Goal: Task Accomplishment & Management: Use online tool/utility

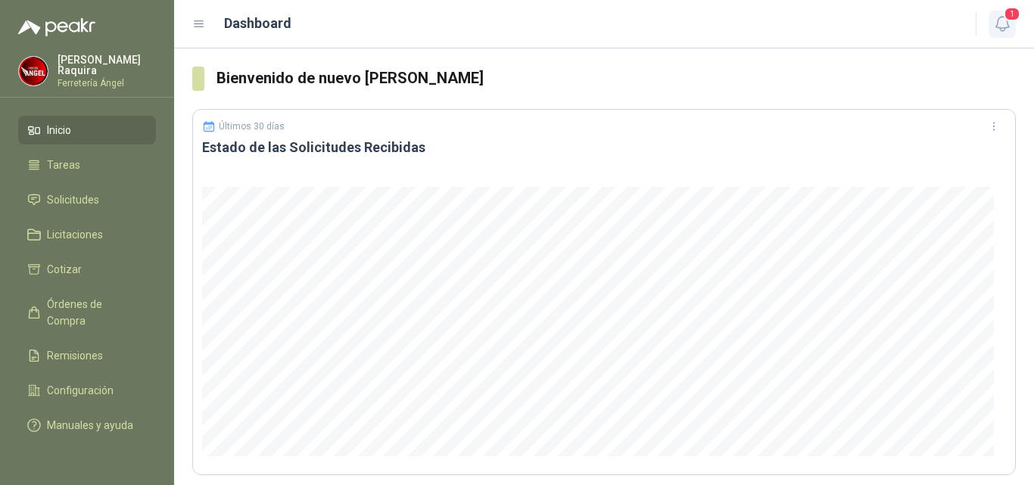
click at [1006, 13] on span "1" at bounding box center [1012, 14] width 17 height 14
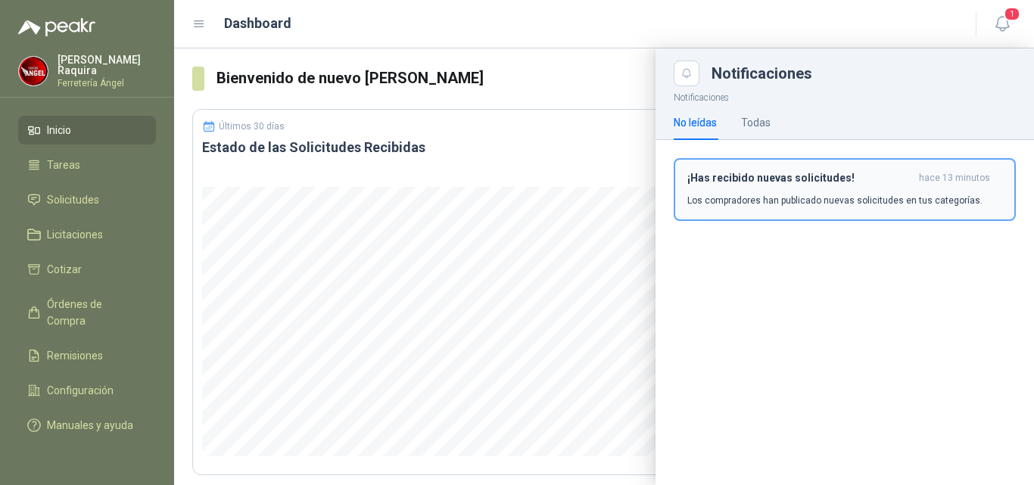
click at [854, 167] on button "¡Has recibido nuevas solicitudes! hace 13 minutos Los compradores han publicado…" at bounding box center [845, 189] width 342 height 63
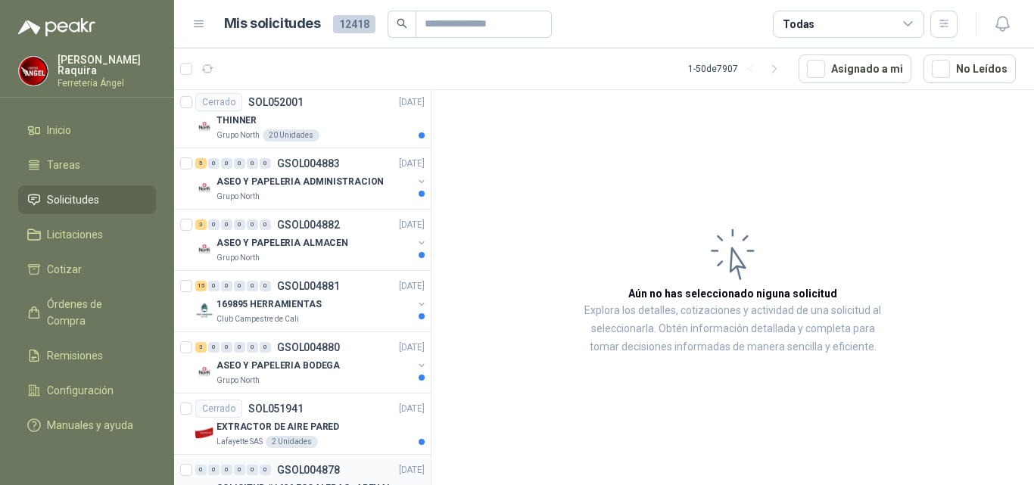
scroll to position [2699, 0]
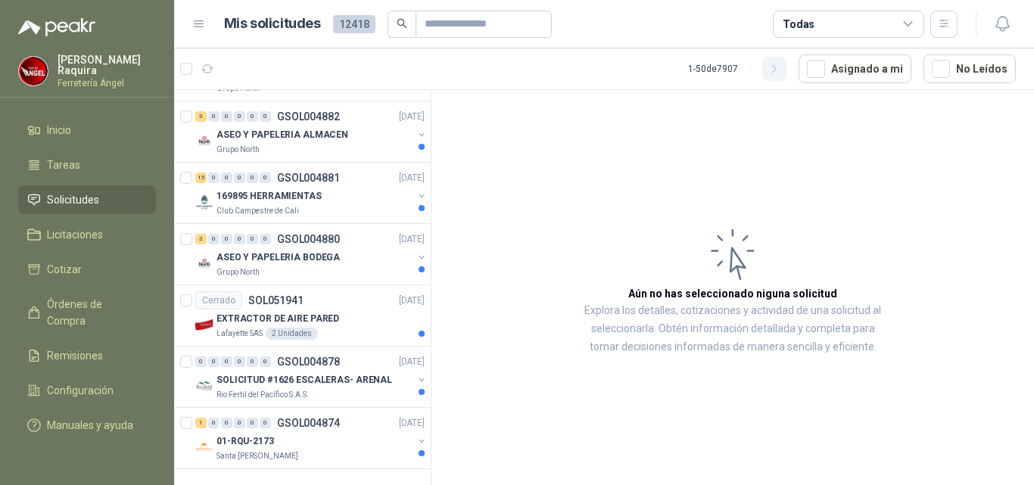
click at [781, 69] on icon "button" at bounding box center [774, 69] width 13 height 13
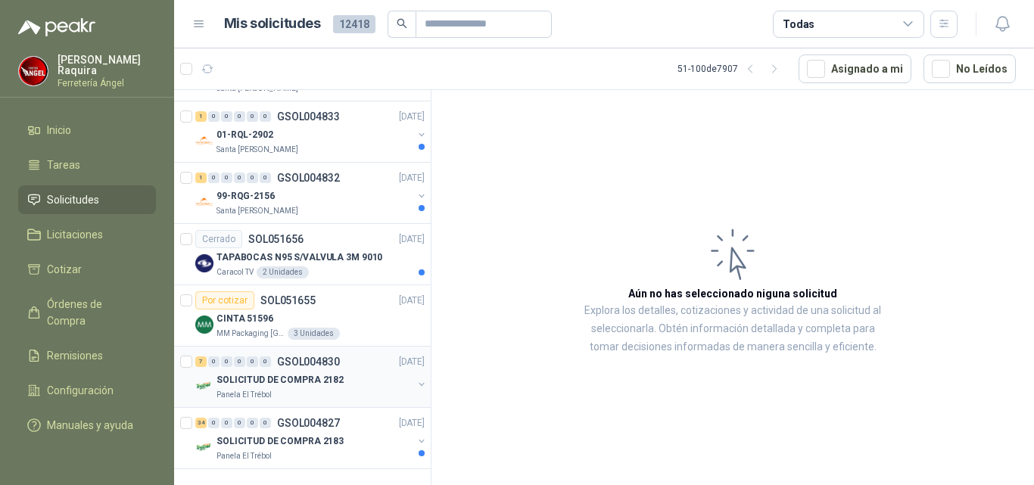
click at [328, 389] on div "Panela El Trébol" at bounding box center [315, 395] width 196 height 12
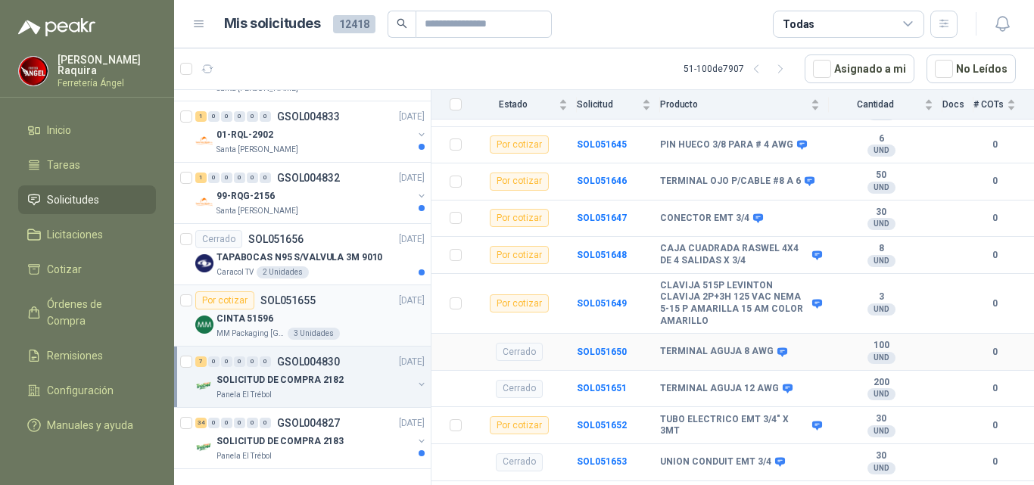
scroll to position [202, 0]
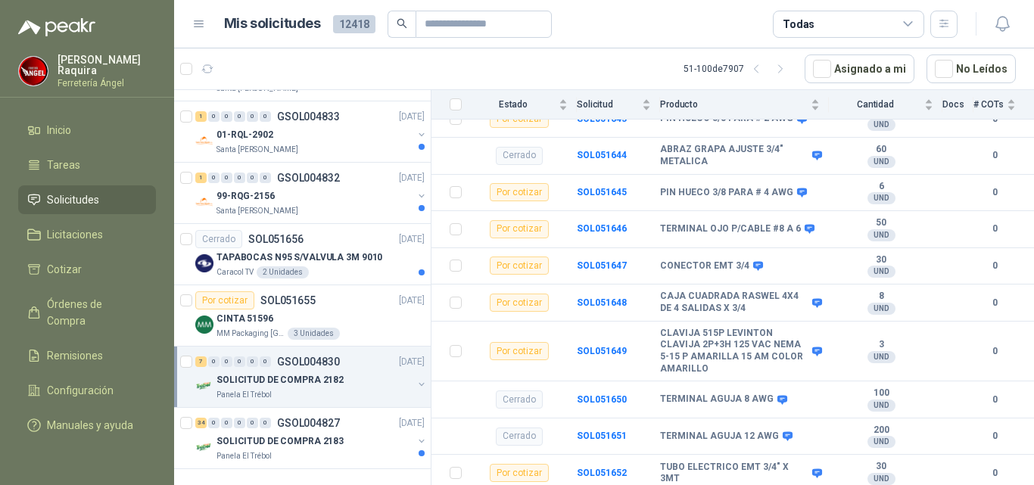
click at [350, 353] on div "7 0 0 0 0 0 GSOL004830 [DATE]" at bounding box center [311, 362] width 232 height 18
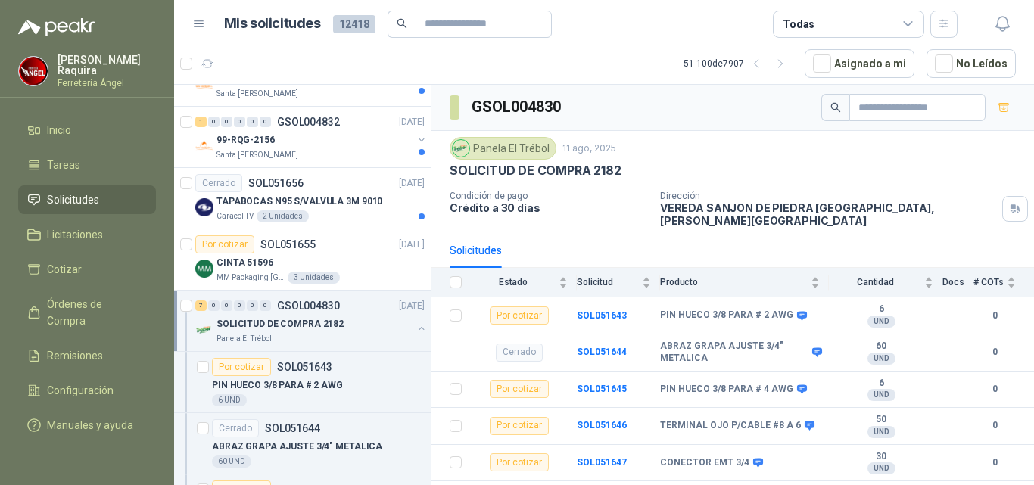
scroll to position [2678, 0]
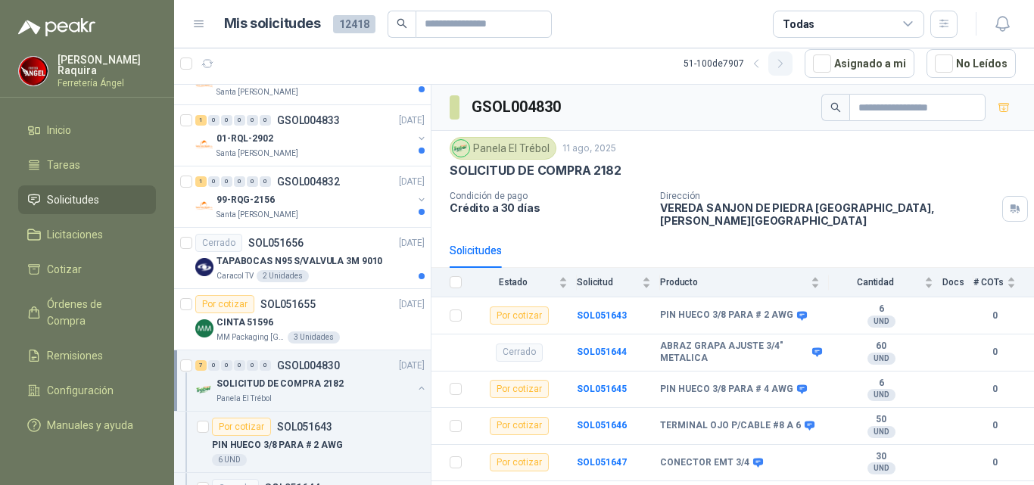
click at [787, 65] on icon "button" at bounding box center [780, 64] width 13 height 13
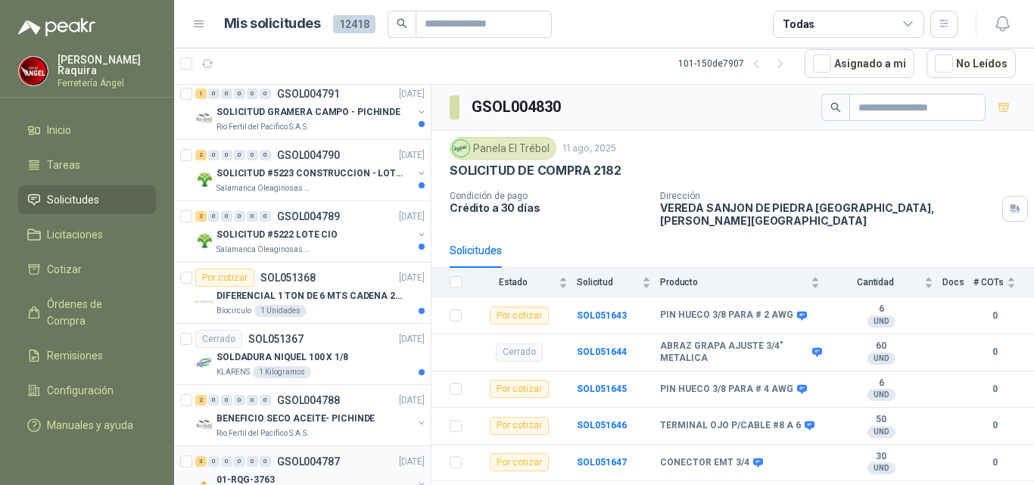
scroll to position [2699, 0]
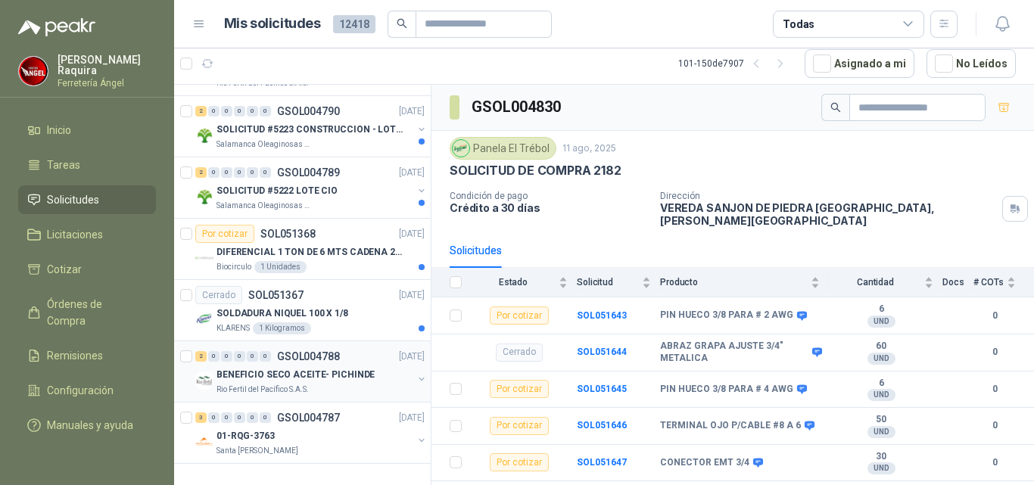
click at [324, 368] on p "BENEFICIO SECO ACEITE- PICHINDE" at bounding box center [296, 375] width 158 height 14
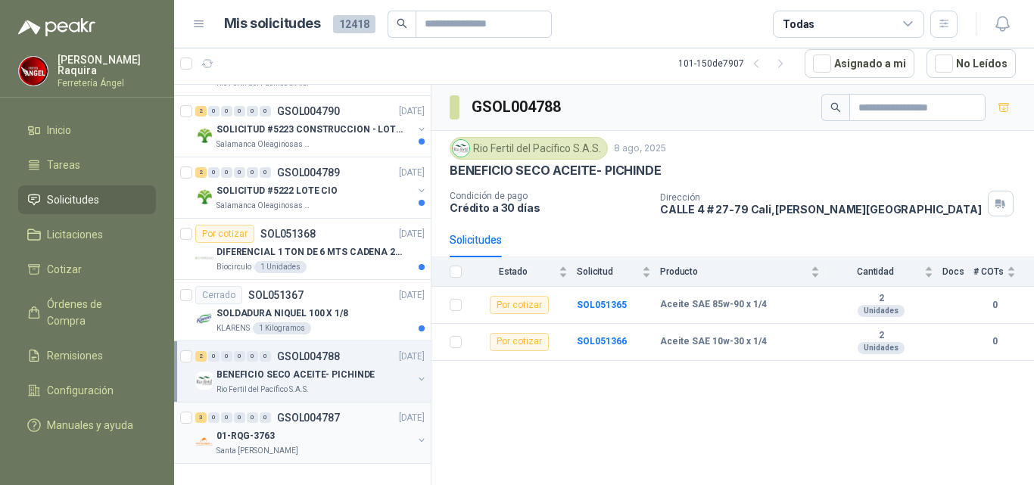
click at [316, 427] on div "01-RQG-3763" at bounding box center [315, 436] width 196 height 18
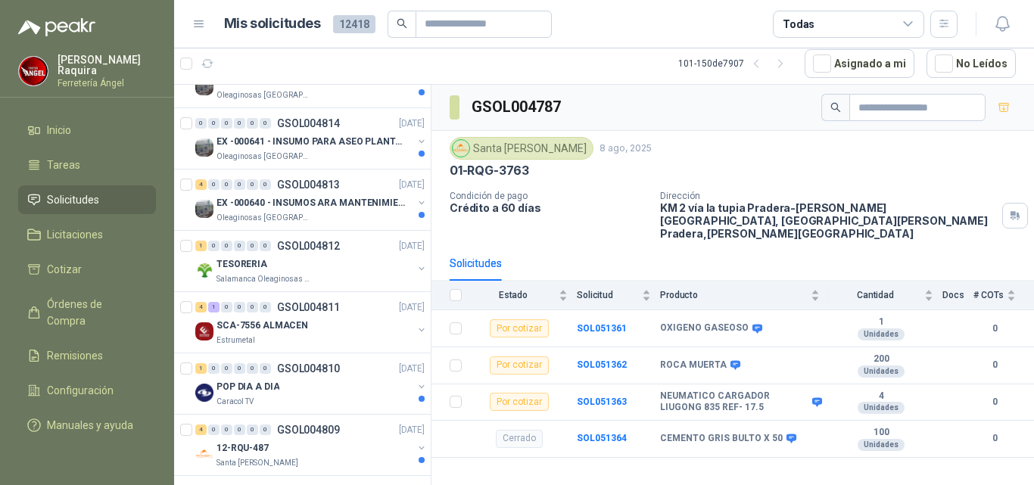
scroll to position [882, 0]
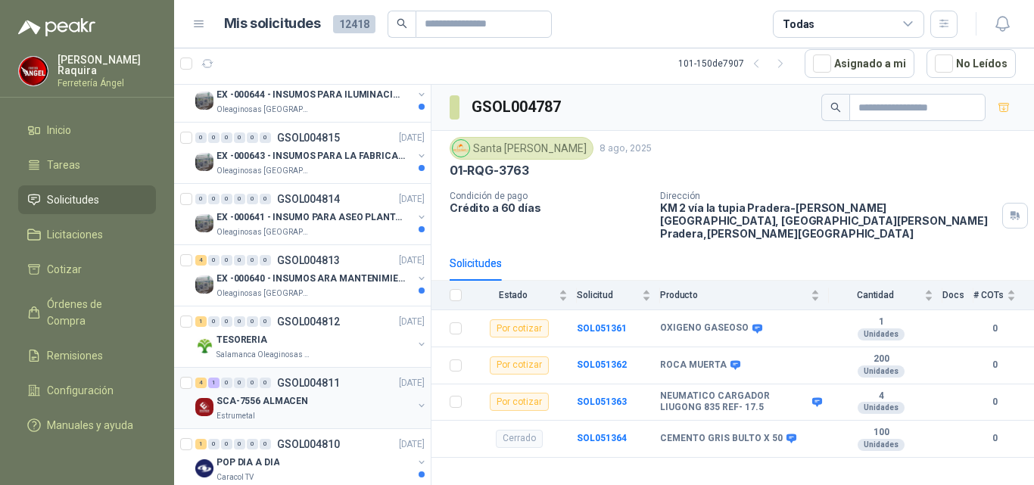
click at [337, 414] on div "Estrumetal" at bounding box center [315, 416] width 196 height 12
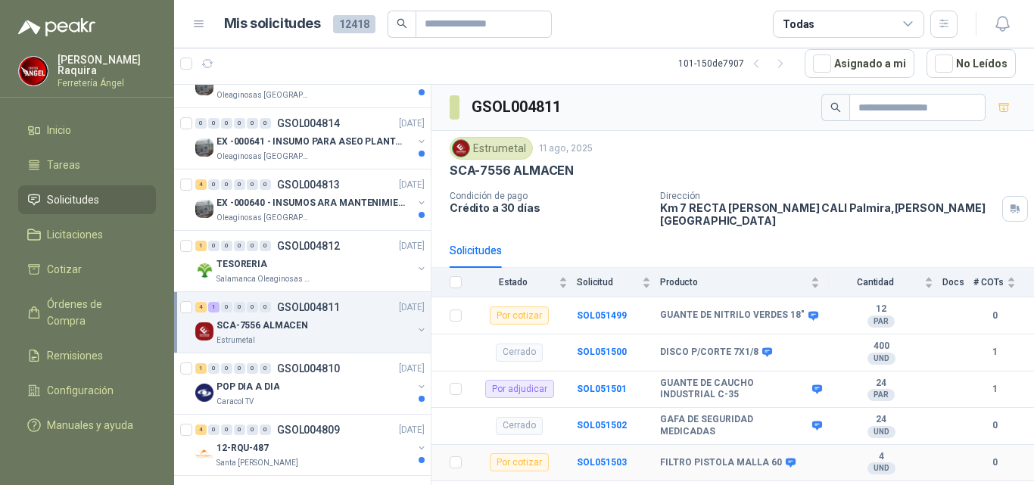
scroll to position [76, 0]
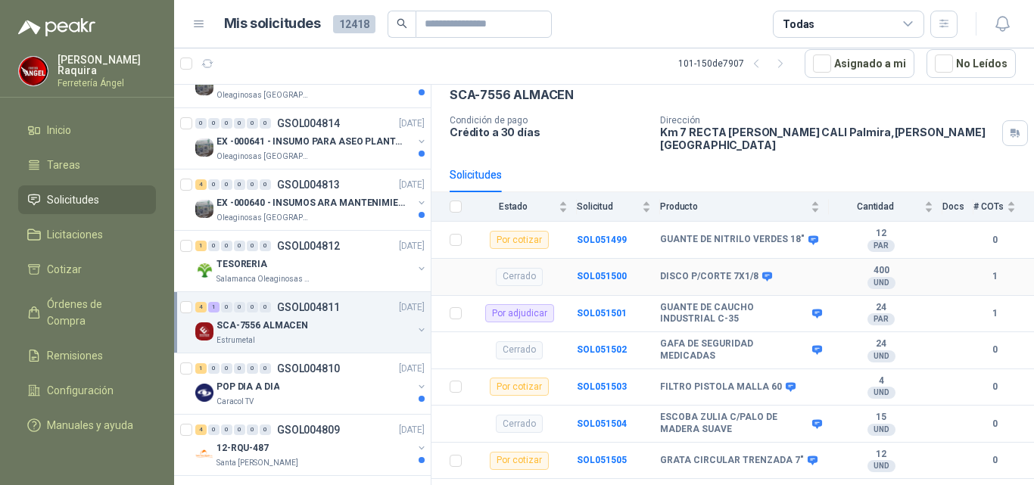
click at [718, 271] on b "DISCO P/CORTE 7X1/8" at bounding box center [709, 277] width 98 height 12
click at [615, 271] on b "SOL051500" at bounding box center [602, 276] width 50 height 11
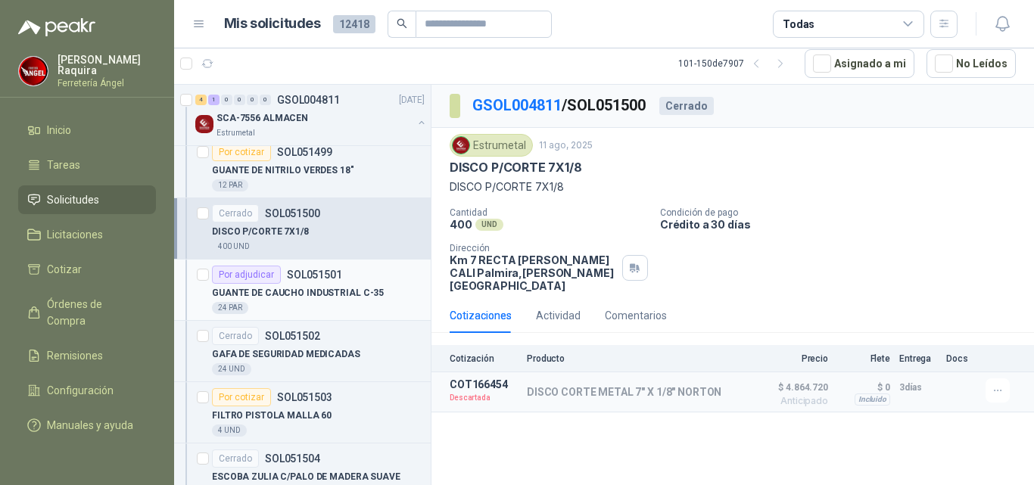
scroll to position [1185, 0]
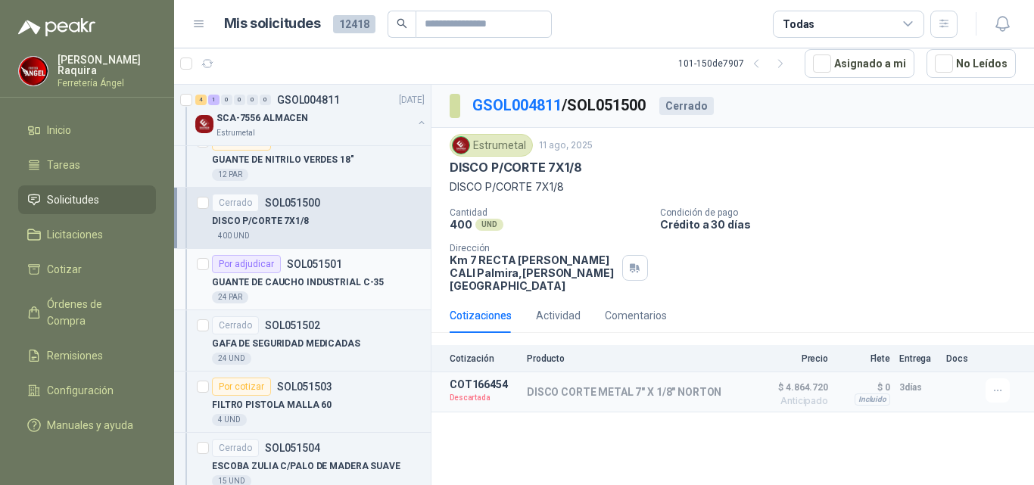
click at [351, 291] on div "24 PAR" at bounding box center [318, 297] width 213 height 12
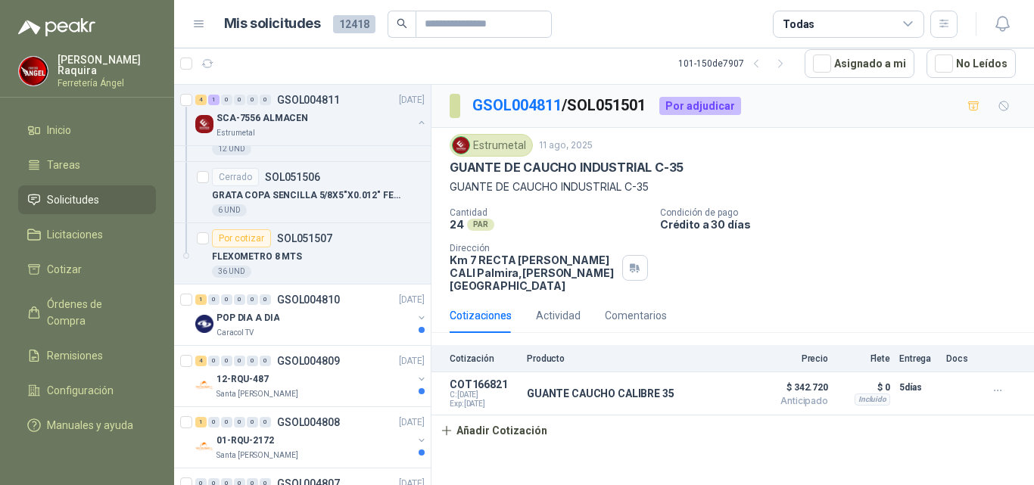
scroll to position [1563, 0]
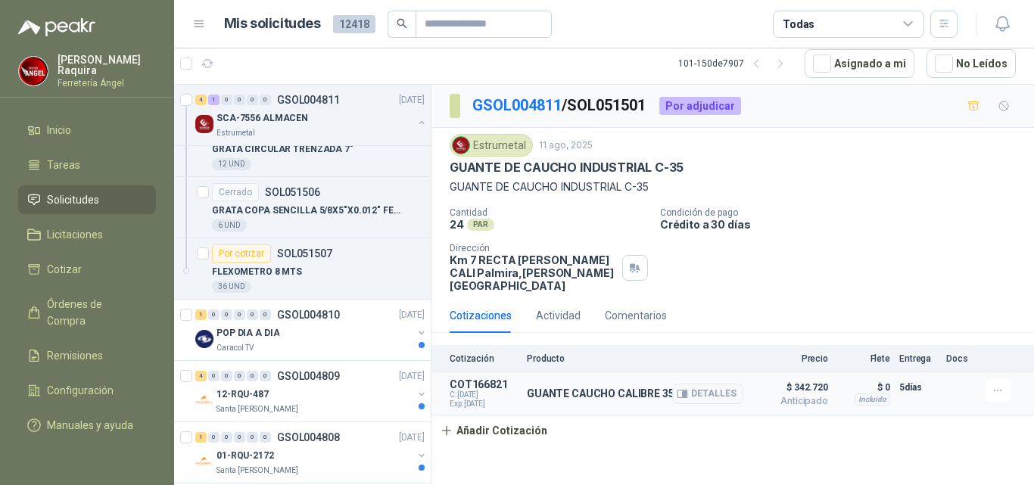
click at [759, 397] on span "Anticipado" at bounding box center [791, 401] width 76 height 9
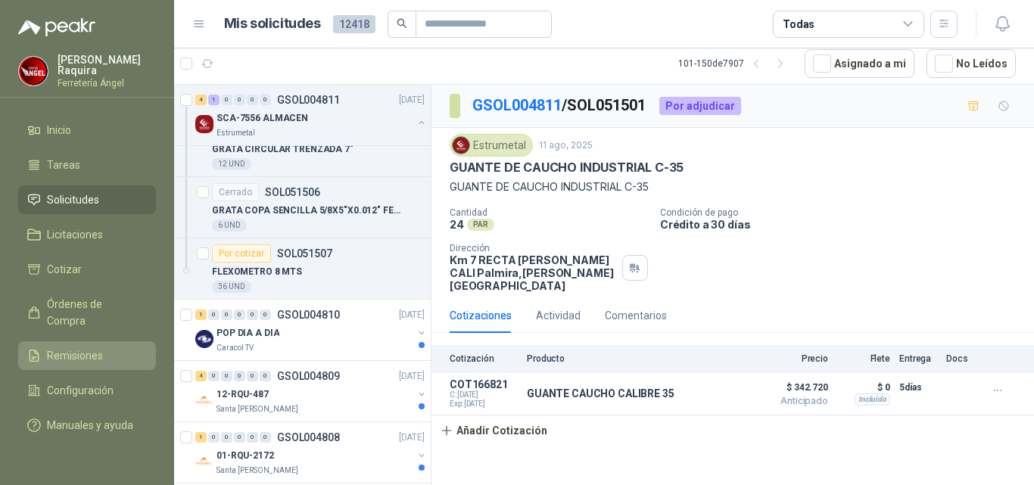
click at [92, 347] on span "Remisiones" at bounding box center [75, 355] width 56 height 17
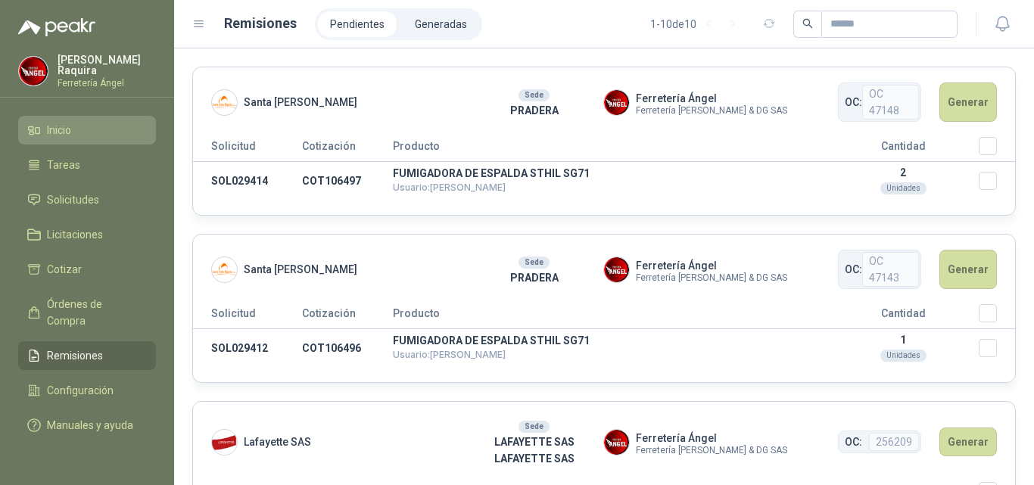
click at [65, 122] on span "Inicio" at bounding box center [59, 130] width 24 height 17
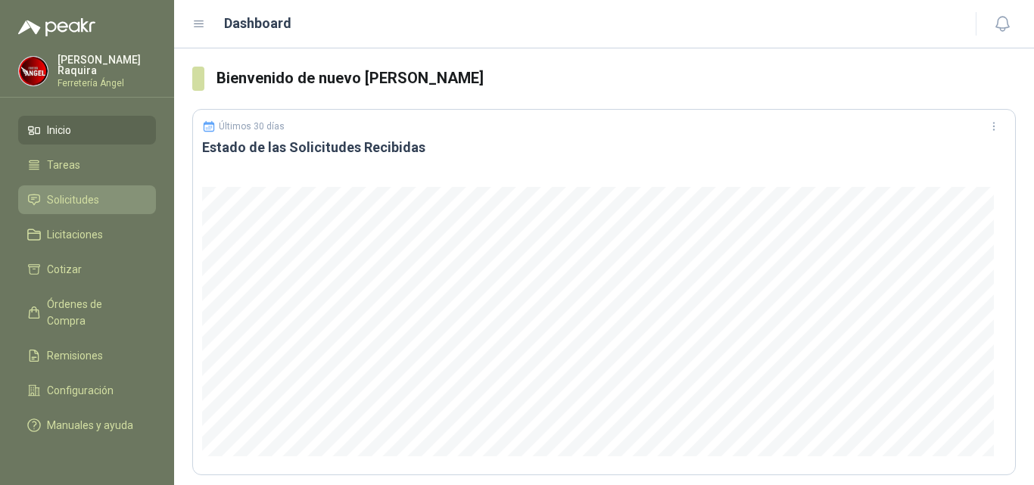
click at [68, 200] on span "Solicitudes" at bounding box center [73, 200] width 52 height 17
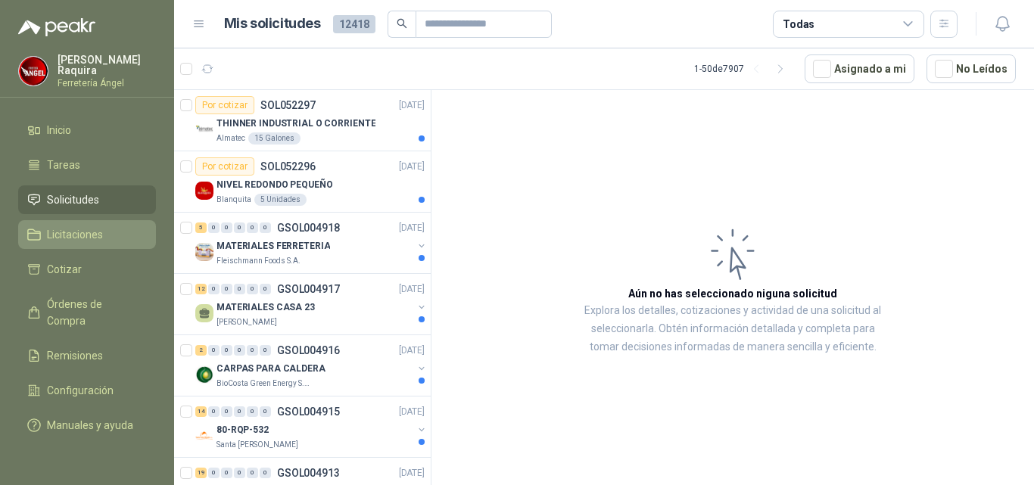
click at [73, 238] on span "Licitaciones" at bounding box center [75, 234] width 56 height 17
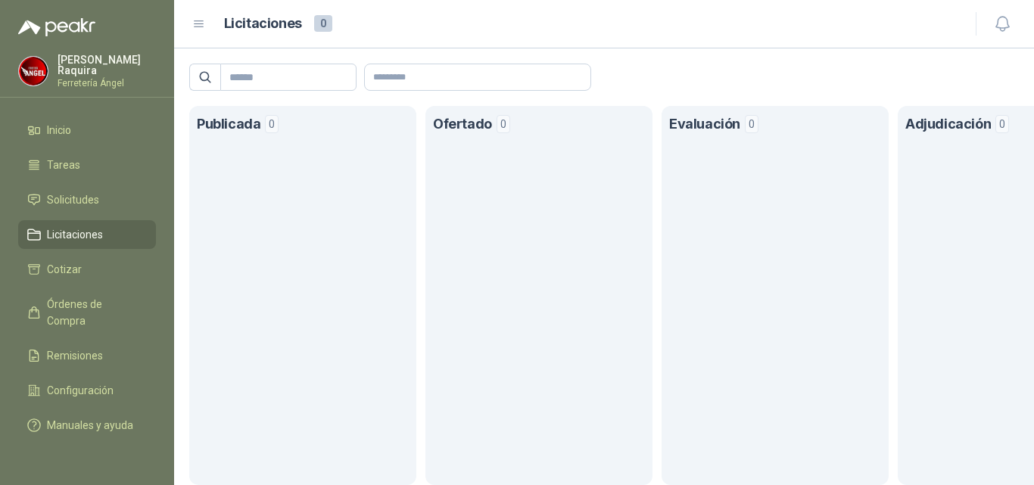
click at [965, 232] on section "Adjudicación 0" at bounding box center [1011, 295] width 227 height 379
click at [32, 268] on icon at bounding box center [34, 270] width 14 height 14
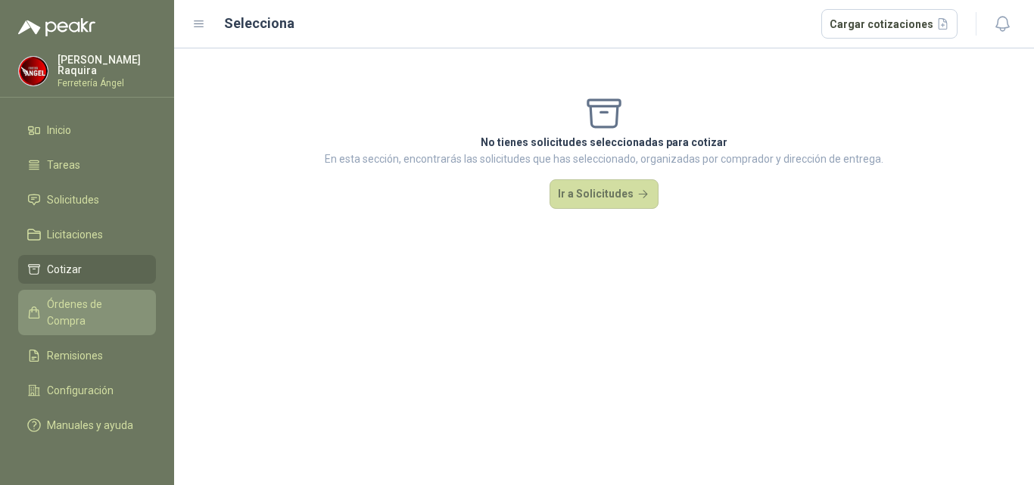
click at [55, 299] on span "Órdenes de Compra" at bounding box center [94, 312] width 95 height 33
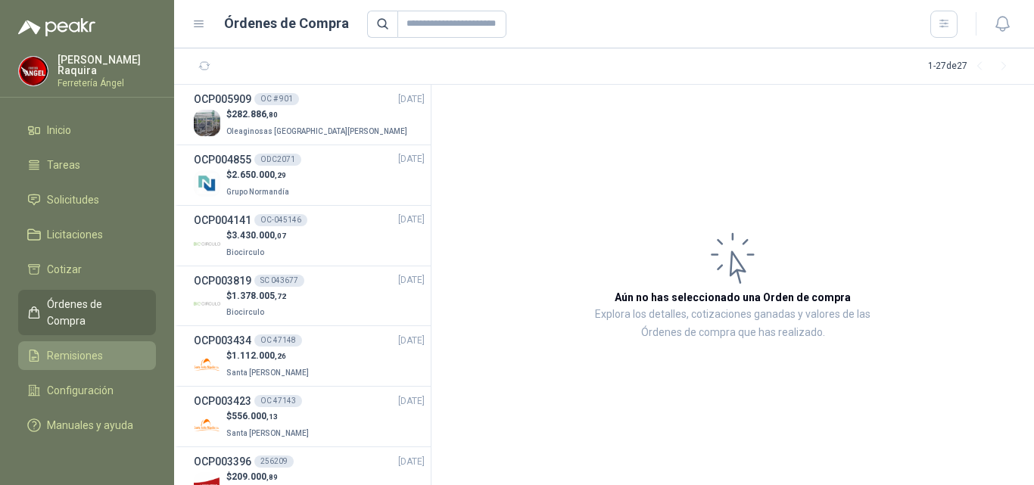
click at [108, 347] on li "Remisiones" at bounding box center [87, 355] width 120 height 17
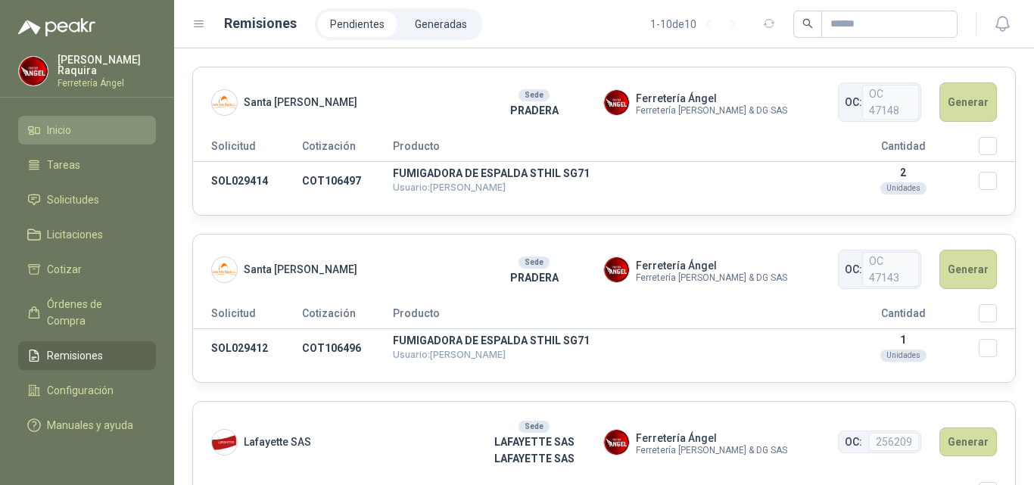
click at [66, 133] on span "Inicio" at bounding box center [59, 130] width 24 height 17
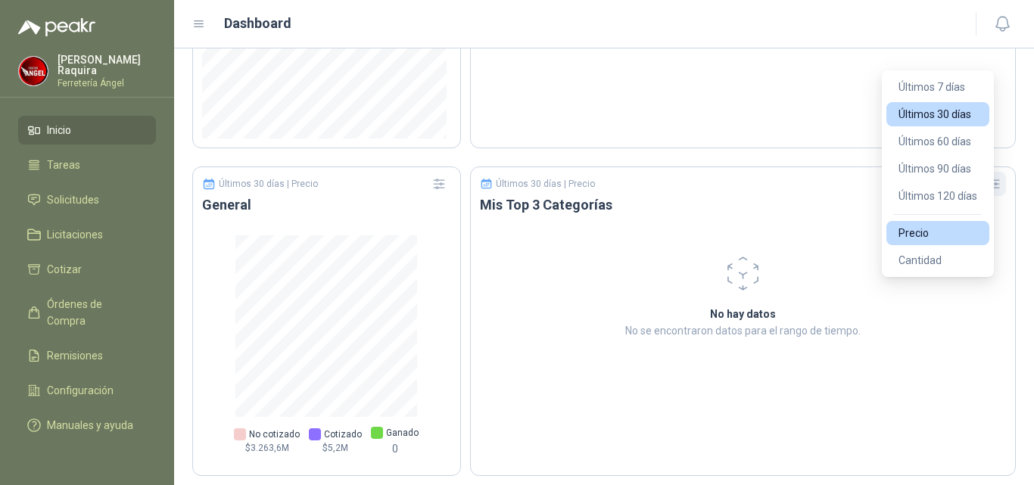
scroll to position [968, 0]
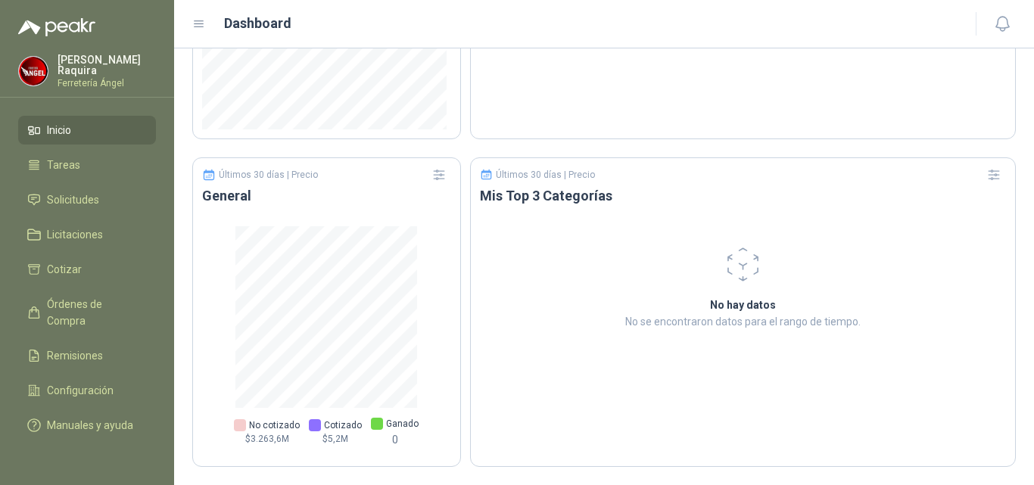
drag, startPoint x: 631, startPoint y: 330, endPoint x: 544, endPoint y: 304, distance: 91.0
click at [630, 329] on div "No hay datos No se encontraron datos para el rango de tiempo." at bounding box center [743, 293] width 544 height 134
click at [108, 197] on li "Solicitudes" at bounding box center [87, 200] width 120 height 17
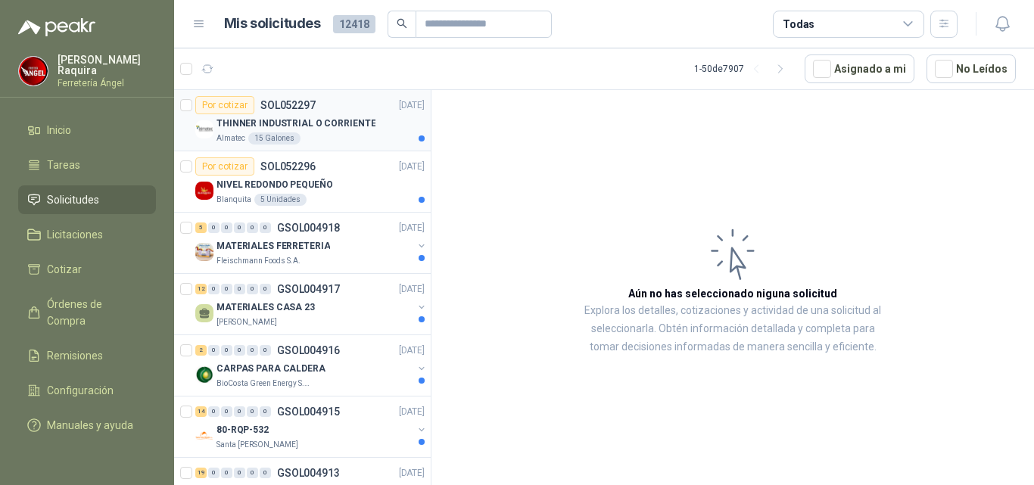
click at [325, 119] on p "THINNER INDUSTRIAL O CORRIENTE" at bounding box center [296, 124] width 159 height 14
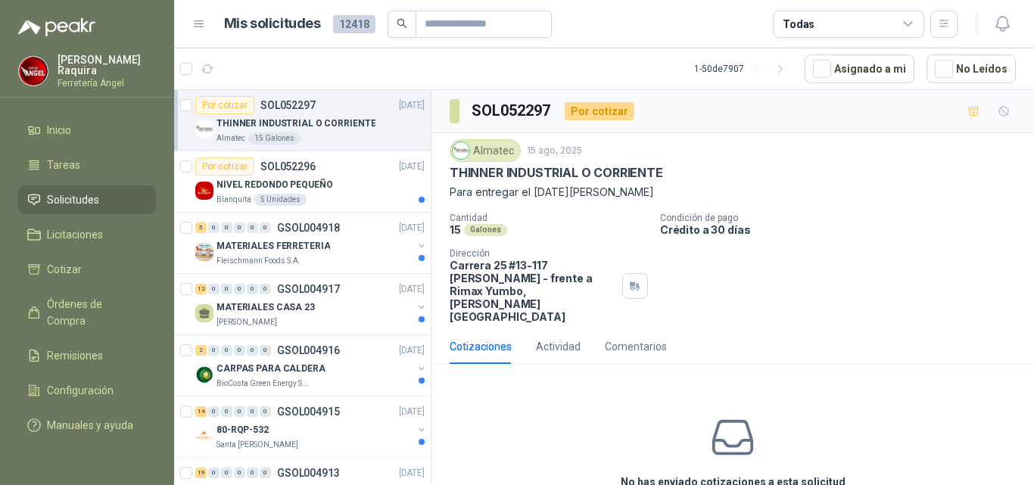
click at [553, 417] on div "No has enviado cotizaciones a esta solicitud Cotizar" at bounding box center [733, 472] width 603 height 193
click at [552, 416] on div "No has enviado cotizaciones a esta solicitud Cotizar" at bounding box center [733, 472] width 603 height 193
click at [355, 202] on div "Blanquita 5 Unidades" at bounding box center [321, 200] width 208 height 12
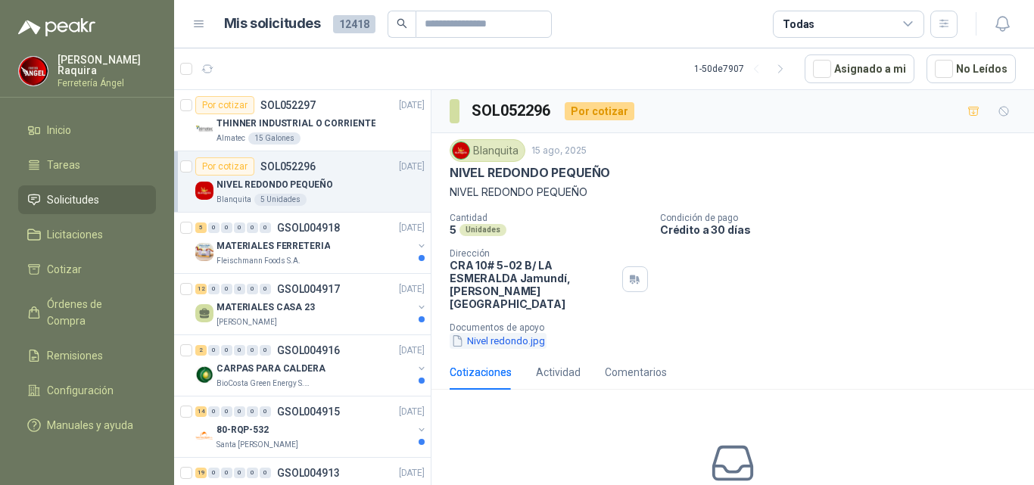
click at [492, 333] on button "Nivel redondo.jpg" at bounding box center [498, 341] width 97 height 16
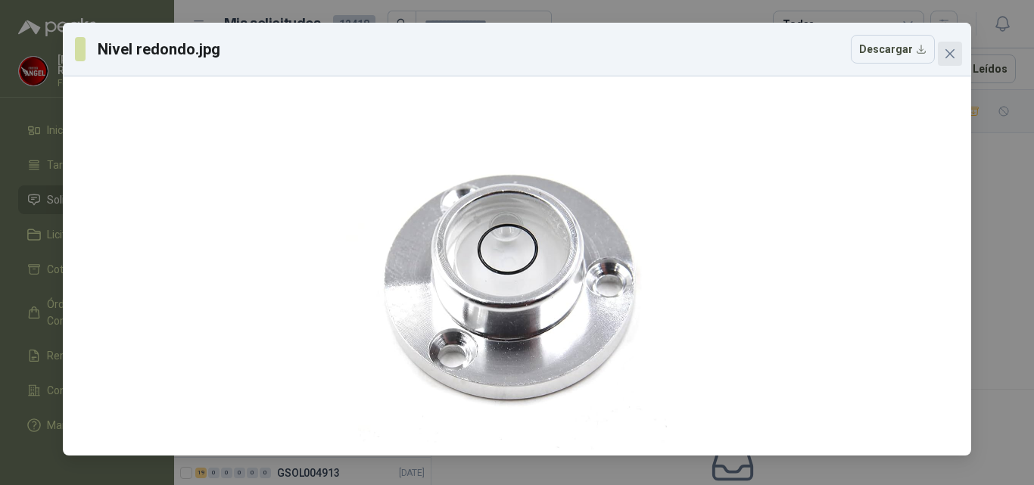
click at [958, 64] on button "Close" at bounding box center [950, 54] width 24 height 24
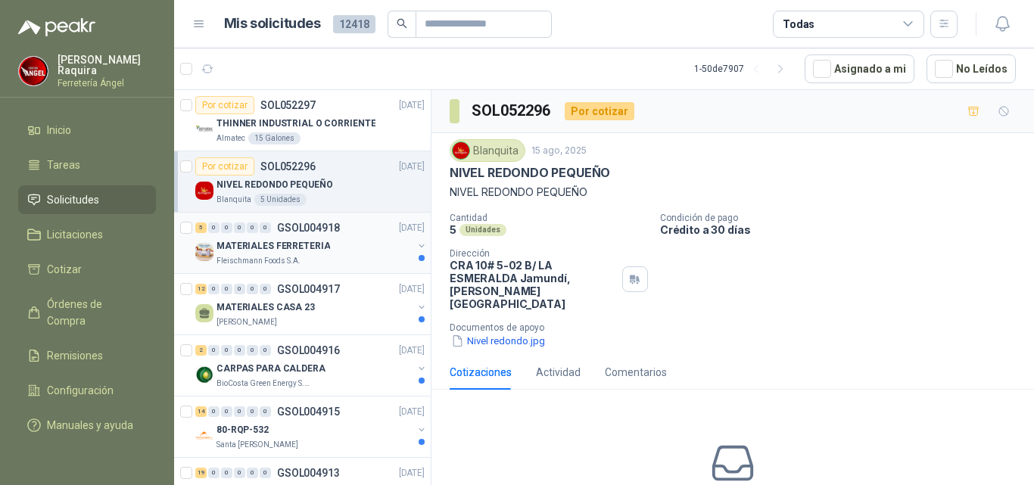
click at [299, 257] on div "Fleischmann Foods S.A." at bounding box center [315, 261] width 196 height 12
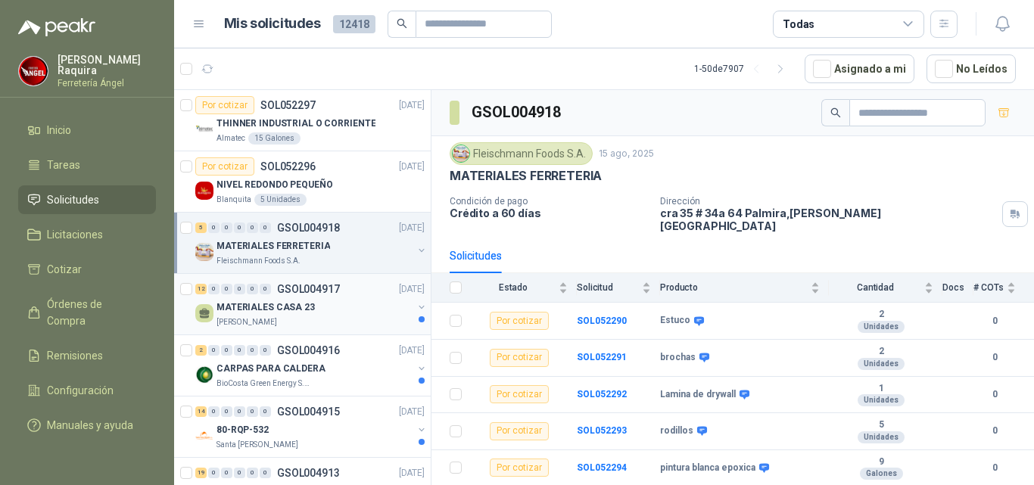
click at [341, 310] on div "MATERIALES CASA 23" at bounding box center [315, 307] width 196 height 18
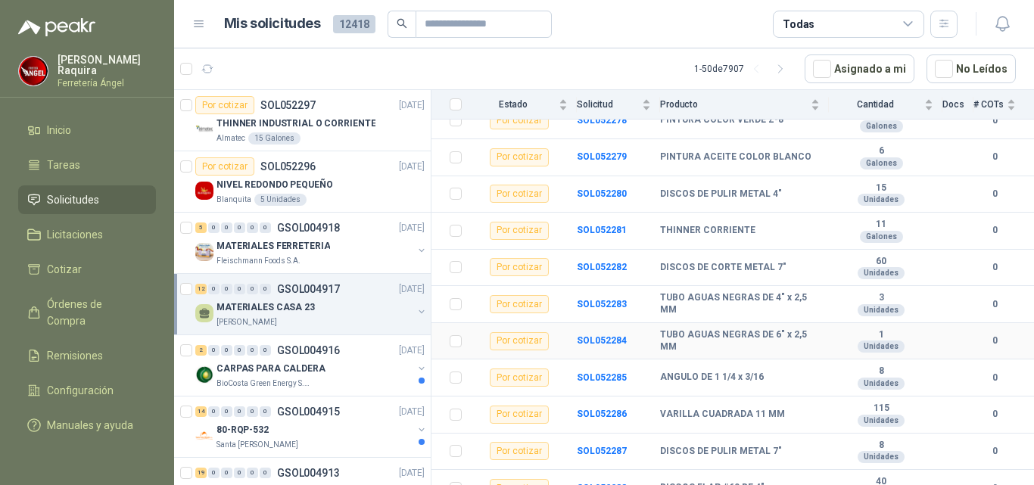
scroll to position [227, 0]
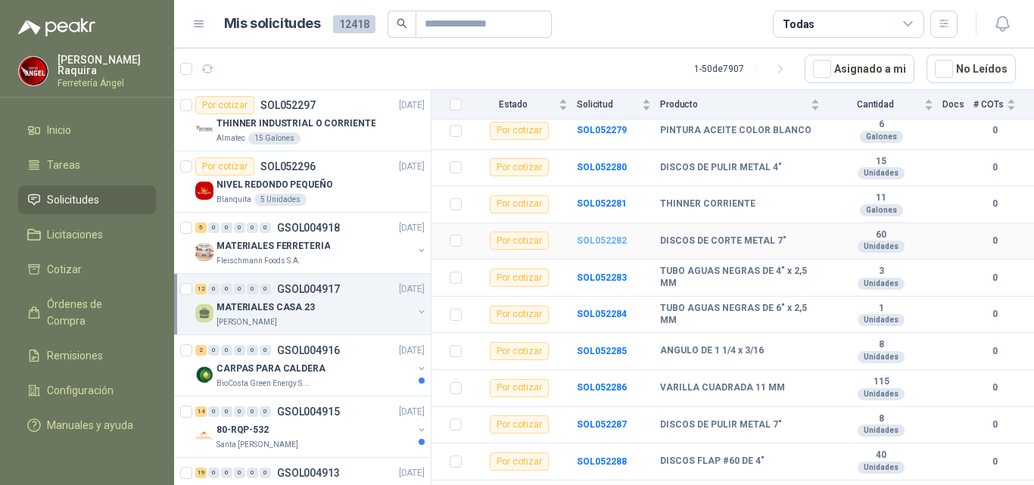
click at [609, 235] on b "SOL052282" at bounding box center [602, 240] width 50 height 11
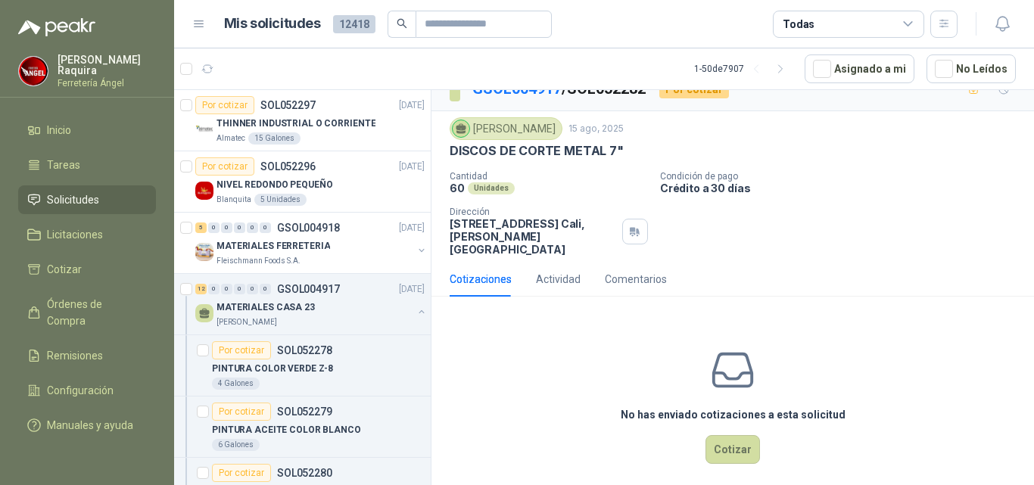
scroll to position [34, 0]
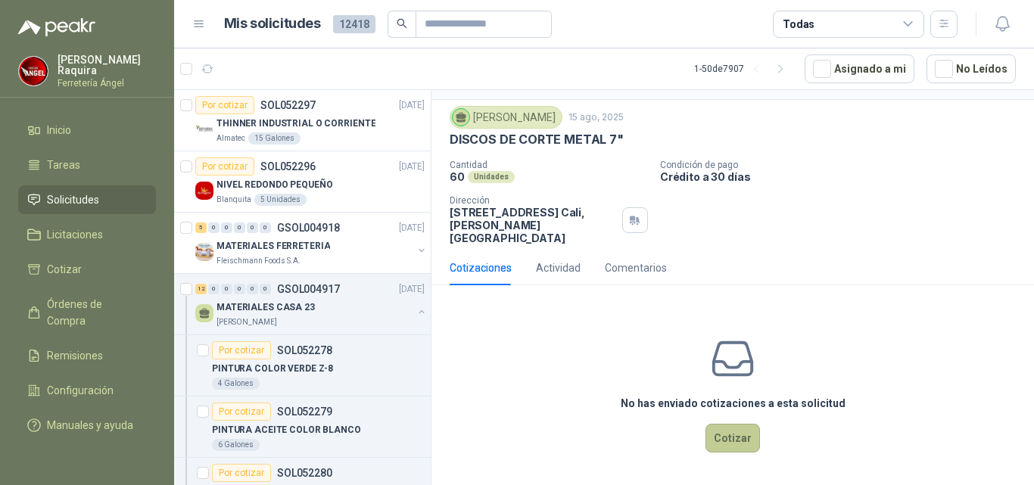
click at [723, 440] on button "Cotizar" at bounding box center [733, 438] width 55 height 29
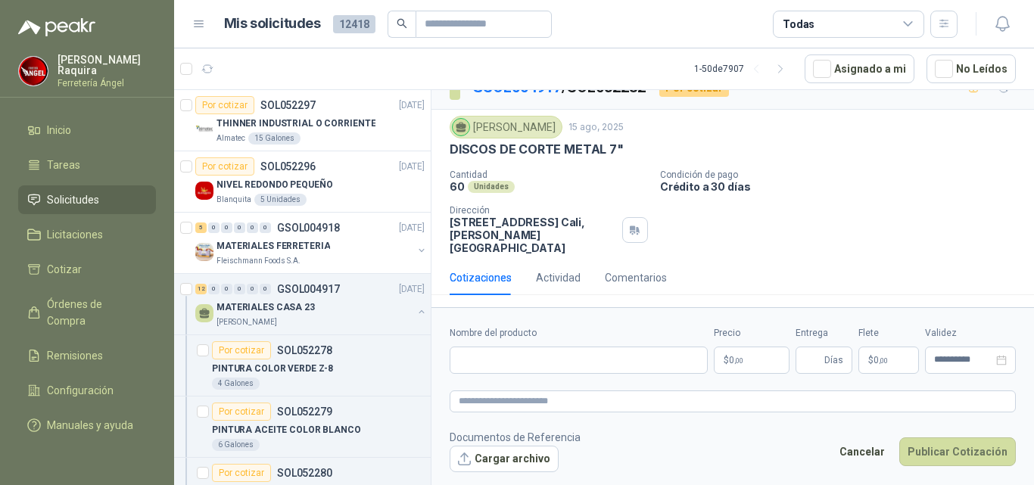
scroll to position [23, 0]
click at [531, 360] on input "Nombre del producto" at bounding box center [579, 360] width 258 height 27
type input "***"
click at [756, 357] on body "[PERSON_NAME] Ferretería [PERSON_NAME] Solicitudes Licitaciones Cotizar Órdenes…" at bounding box center [517, 242] width 1034 height 485
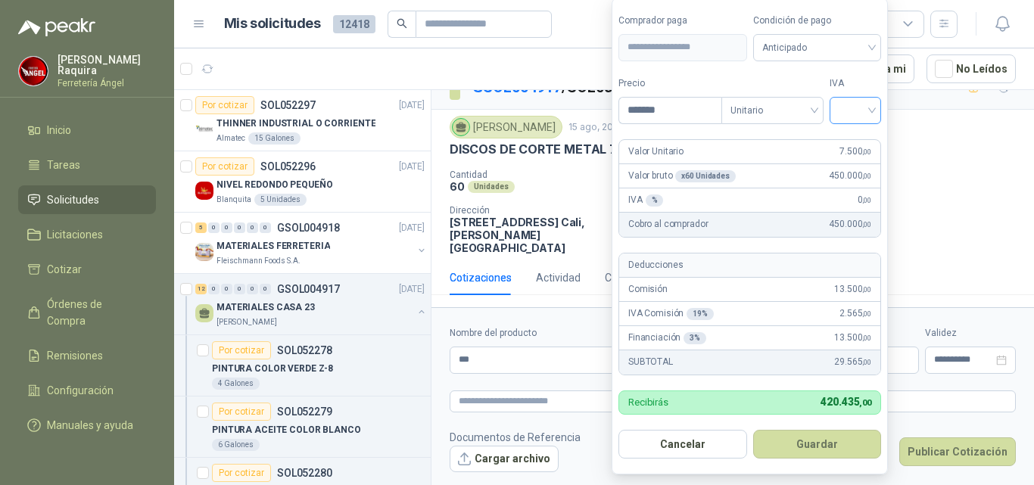
type input "*******"
click at [847, 101] on input "search" at bounding box center [855, 109] width 33 height 23
click at [851, 139] on div "19%" at bounding box center [859, 141] width 28 height 17
click at [795, 452] on button "Guardar" at bounding box center [820, 444] width 130 height 29
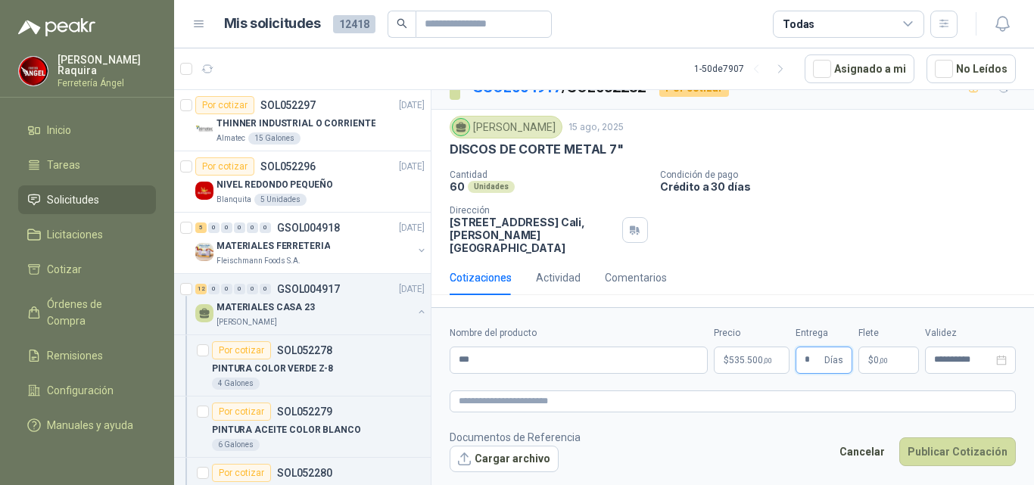
type input "*"
click at [902, 358] on p "$ 0 ,00" at bounding box center [889, 360] width 61 height 27
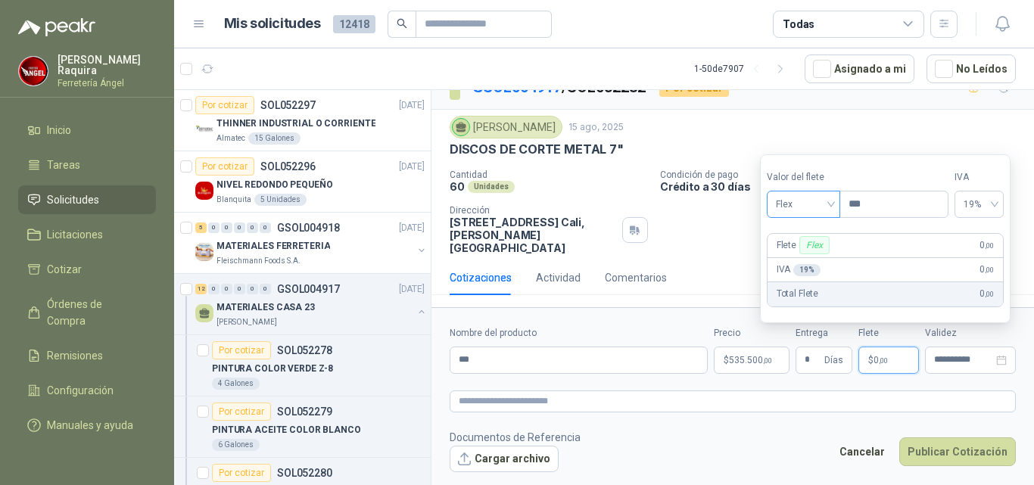
click at [819, 213] on span "Flex" at bounding box center [803, 204] width 55 height 23
click at [805, 259] on div "Incluido" at bounding box center [805, 260] width 52 height 17
click at [658, 363] on input "***" at bounding box center [579, 360] width 258 height 27
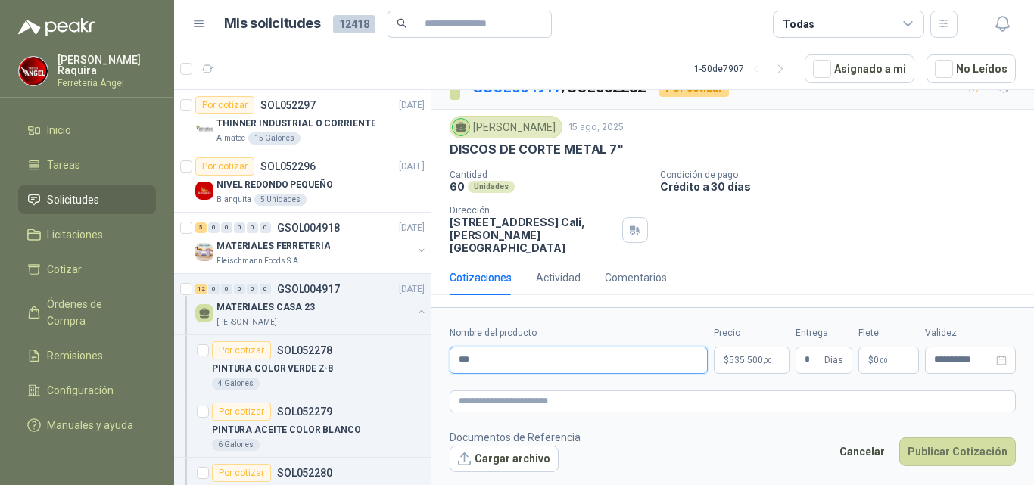
type input "**********"
drag, startPoint x: 663, startPoint y: 443, endPoint x: 706, endPoint y: 440, distance: 43.3
click at [668, 441] on footer "Documentos de Referencia Cargar archivo Cancelar Publicar Cotización" at bounding box center [733, 451] width 566 height 44
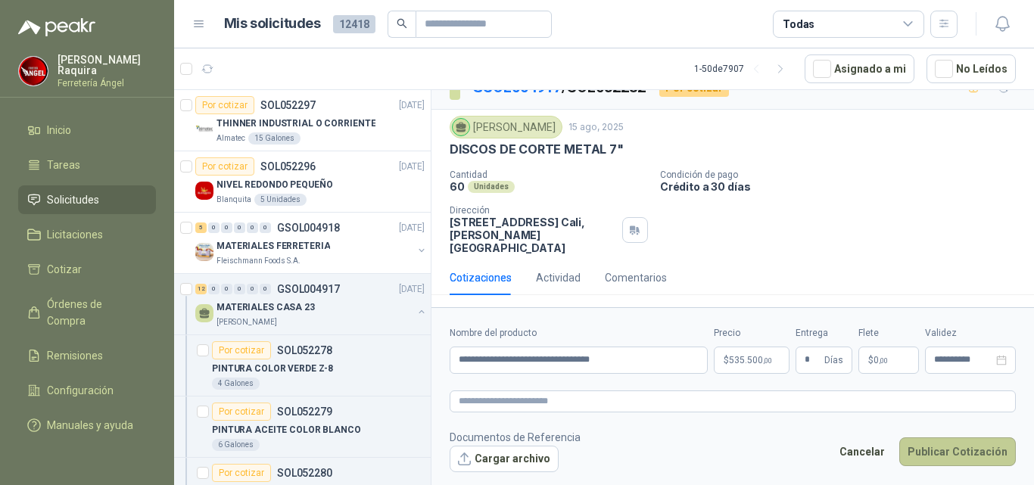
click at [960, 448] on button "Publicar Cotización" at bounding box center [957, 452] width 117 height 29
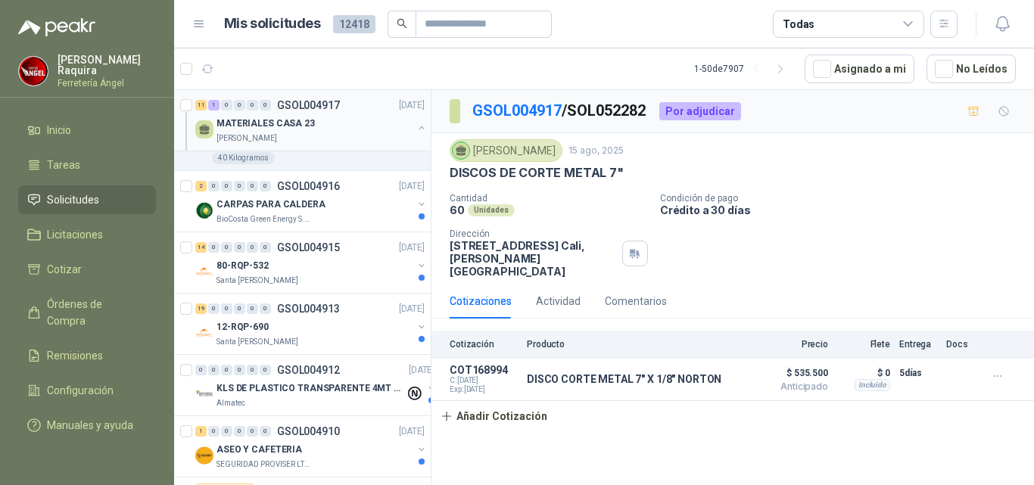
scroll to position [908, 0]
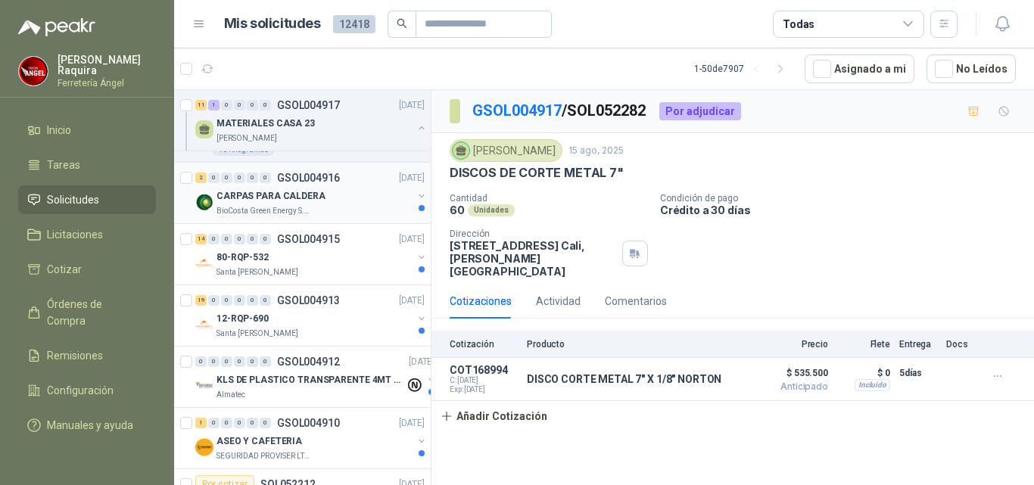
click at [357, 207] on div "BioCosta Green Energy S.A.S" at bounding box center [315, 211] width 196 height 12
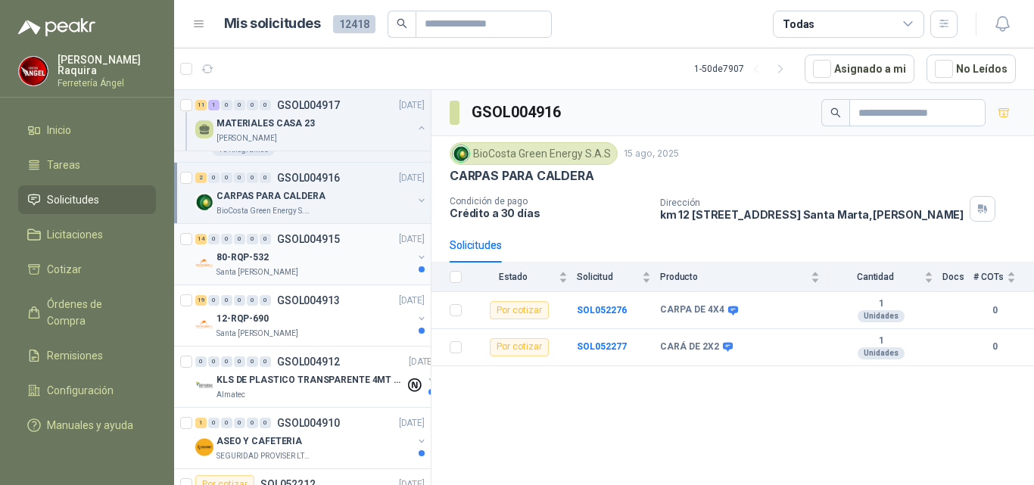
click at [326, 251] on div "80-RQP-532" at bounding box center [315, 257] width 196 height 18
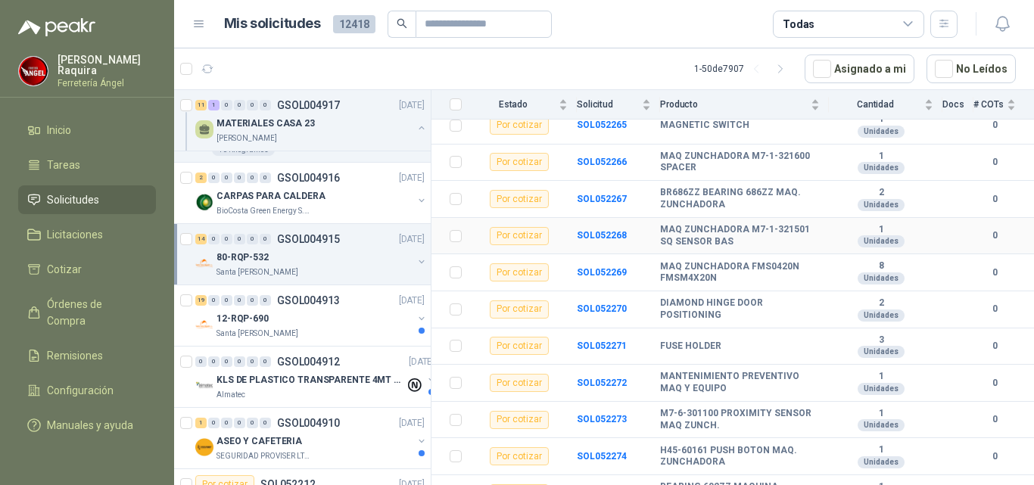
scroll to position [328, 0]
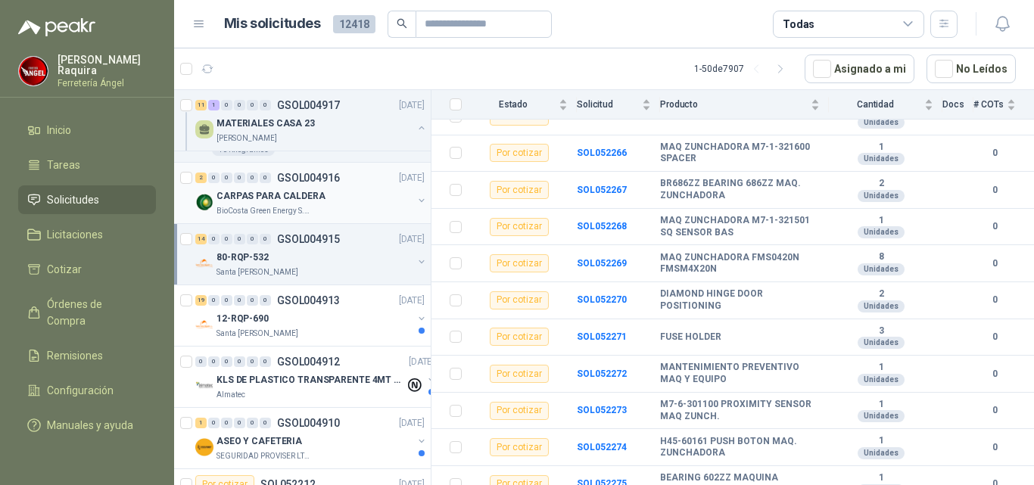
click at [258, 205] on p "BioCosta Green Energy S.A.S" at bounding box center [264, 211] width 95 height 12
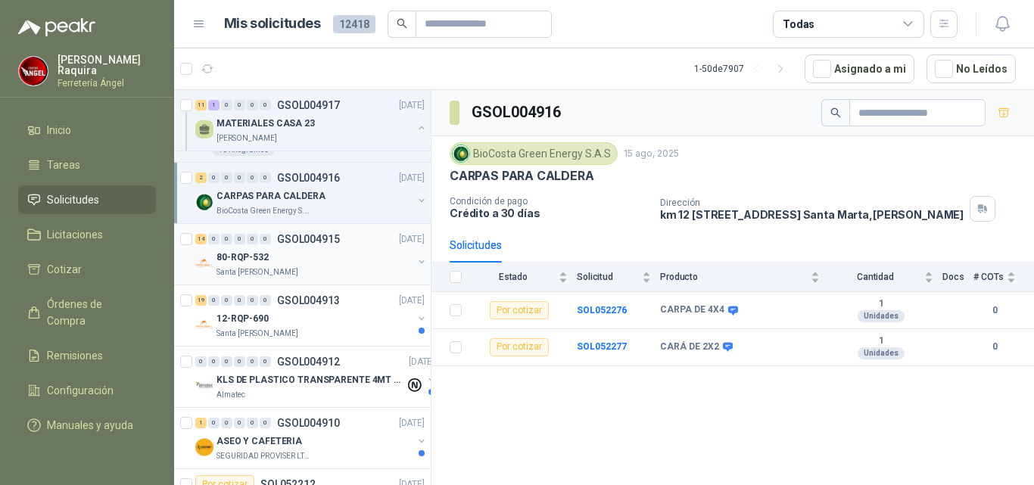
click at [273, 250] on div "80-RQP-532" at bounding box center [315, 257] width 196 height 18
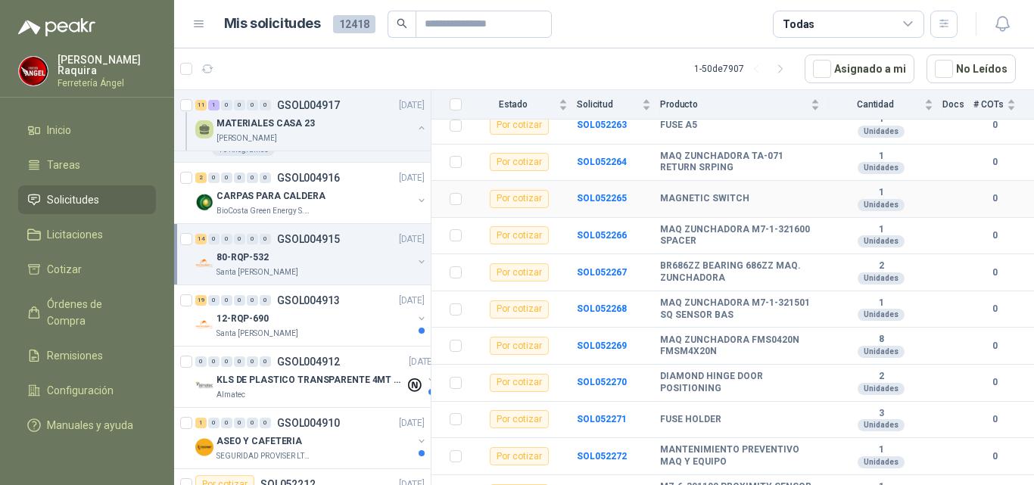
scroll to position [328, 0]
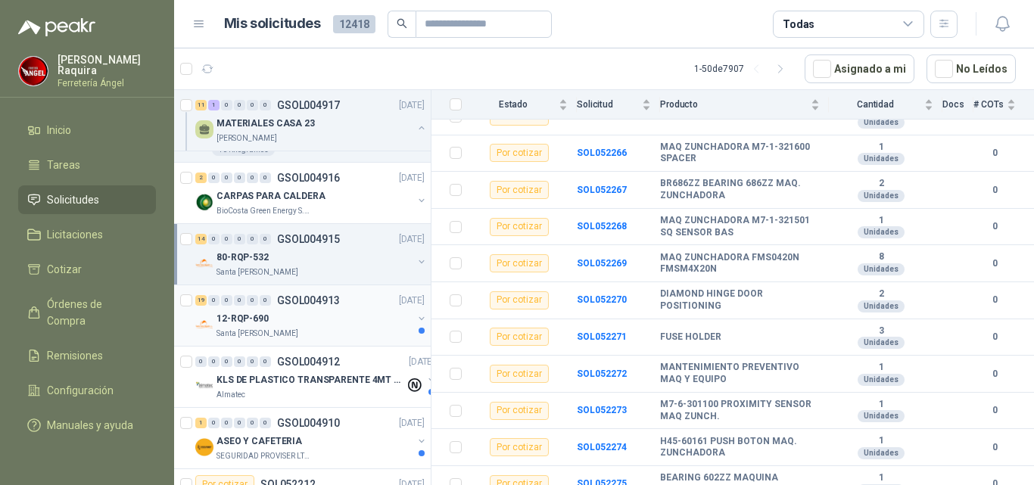
click at [304, 311] on div "12-RQP-690" at bounding box center [315, 319] width 196 height 18
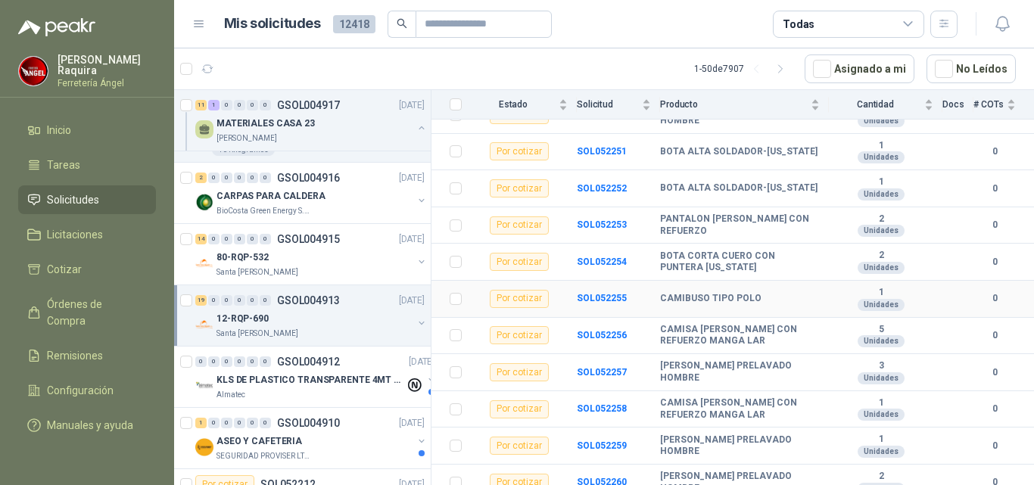
scroll to position [501, 0]
click at [322, 377] on p "KLS DE PLASTICO TRANSPARENTE 4MT CAL 4 Y CINTA TRA" at bounding box center [311, 380] width 189 height 14
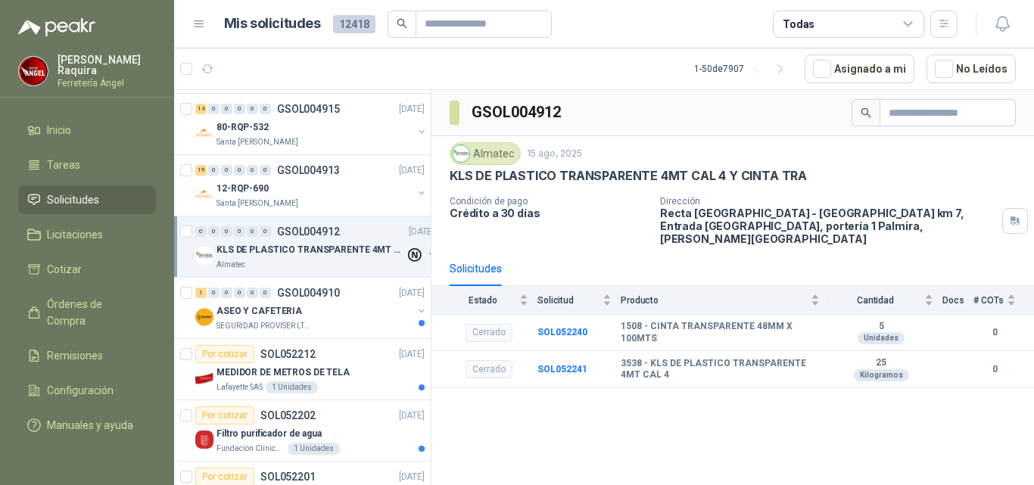
scroll to position [1060, 0]
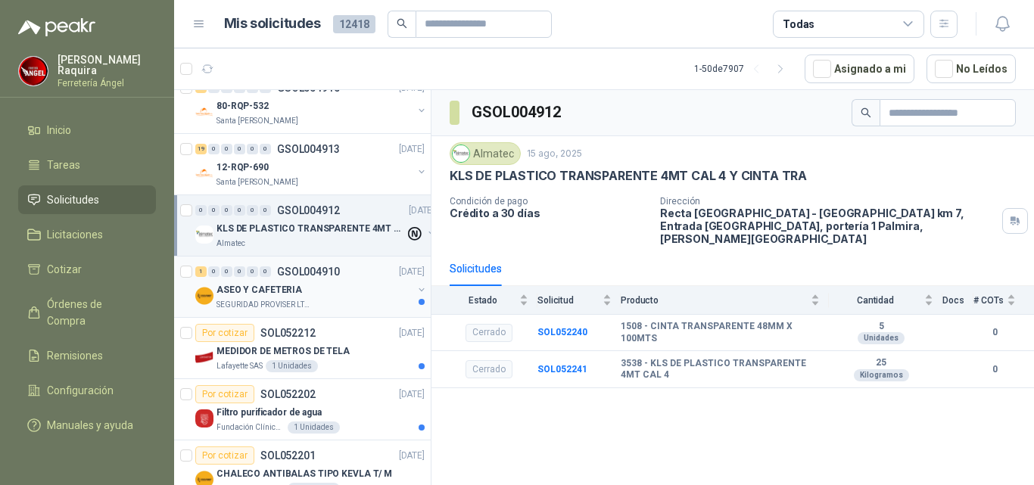
click at [321, 305] on div "SEGURIDAD PROVISER LTDA" at bounding box center [315, 305] width 196 height 12
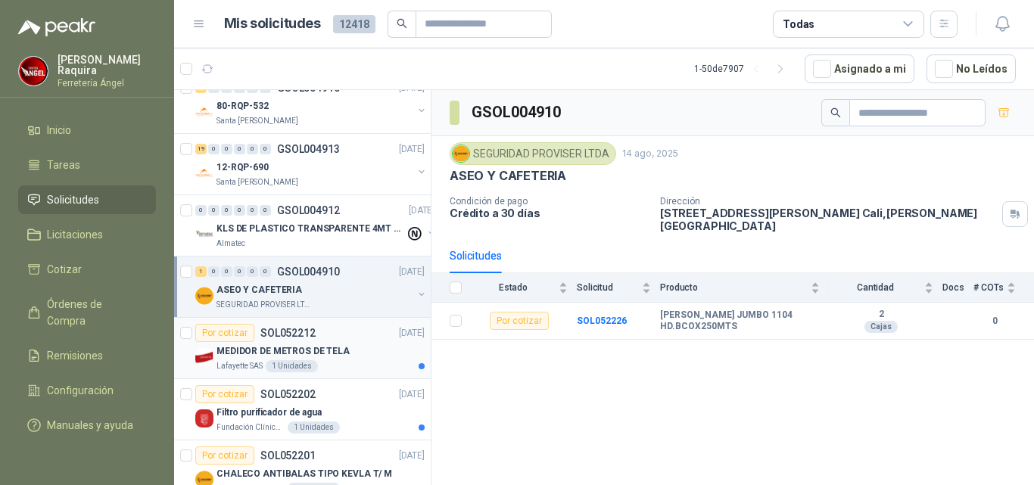
click at [313, 344] on p "MEDIDOR DE METROS DE TELA" at bounding box center [283, 351] width 133 height 14
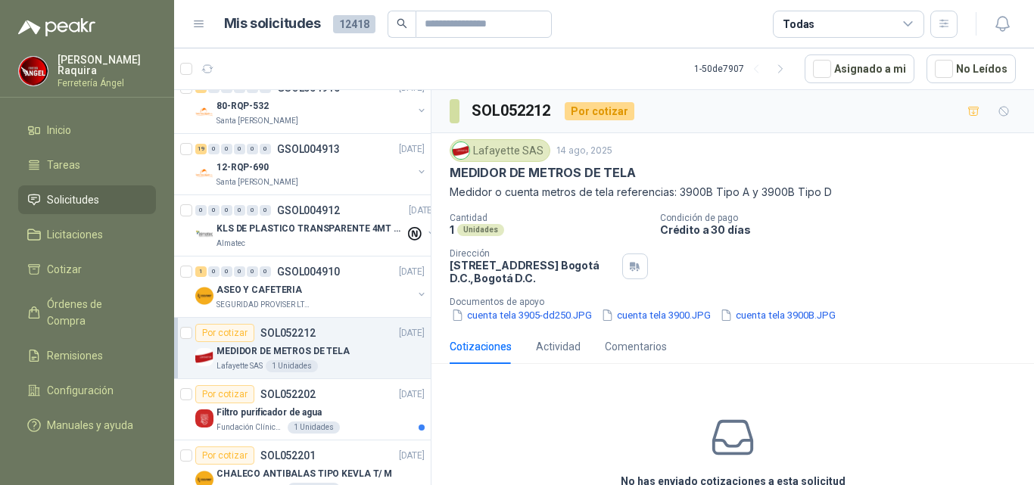
scroll to position [1136, 0]
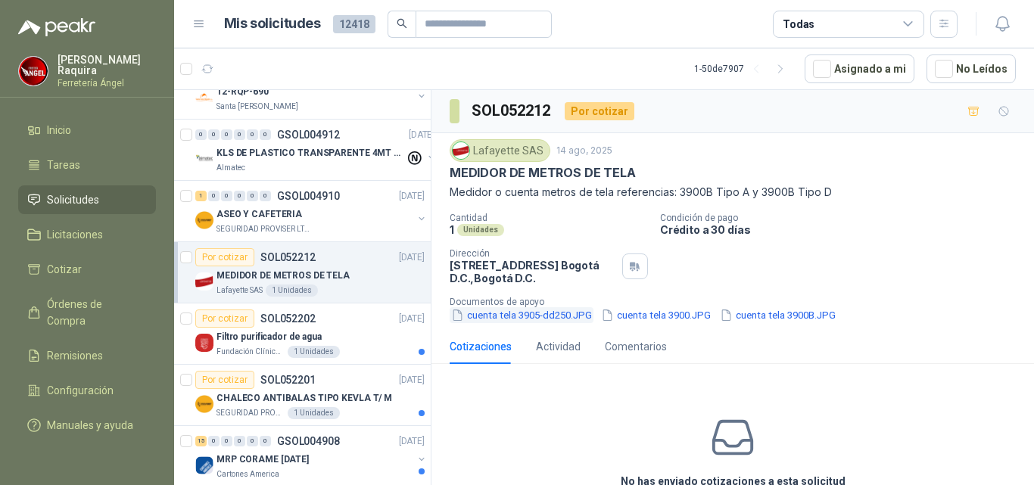
click at [564, 317] on button "cuenta tela 3905-dd250.JPG" at bounding box center [522, 315] width 144 height 16
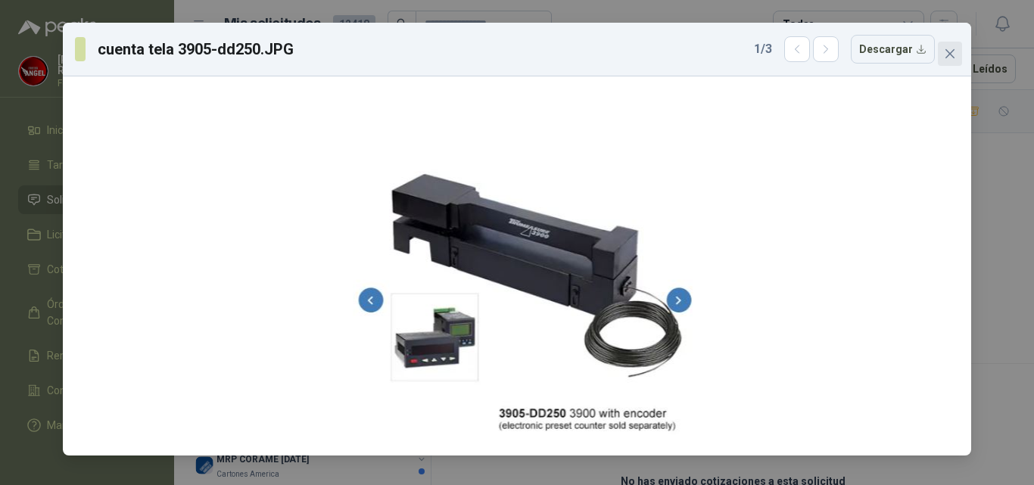
click at [961, 50] on span "Close" at bounding box center [950, 54] width 24 height 12
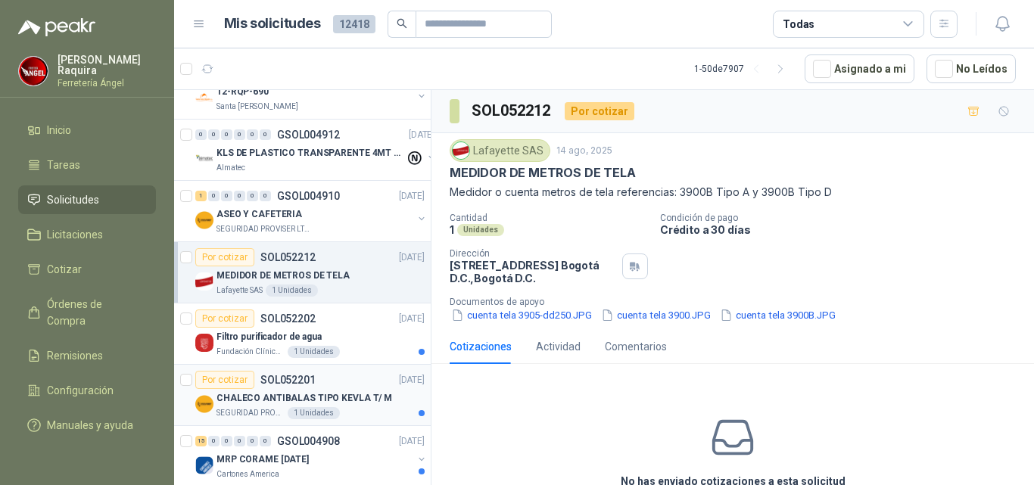
scroll to position [1211, 0]
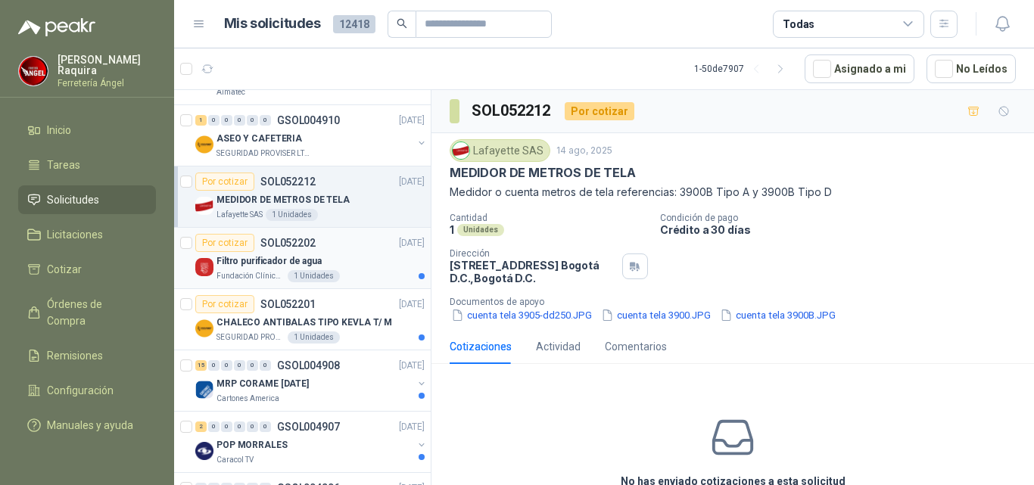
click at [357, 269] on div "Filtro purificador de agua" at bounding box center [321, 261] width 208 height 18
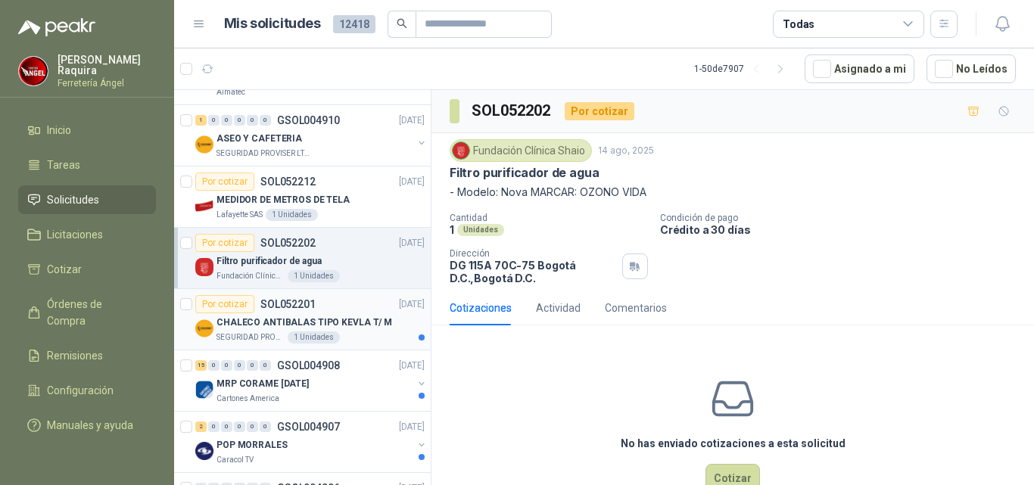
click at [343, 322] on p "CHALECO ANTIBALAS TIPO KEVLA T/ M" at bounding box center [305, 323] width 176 height 14
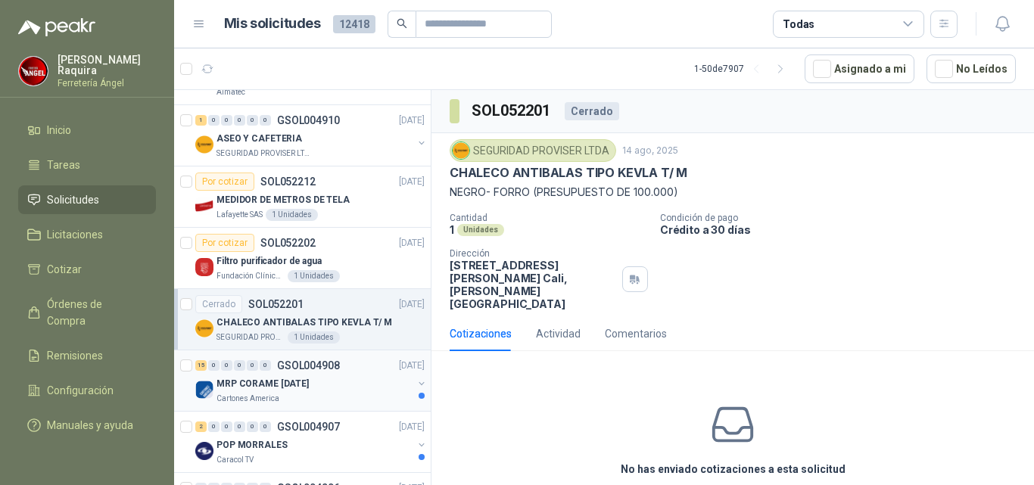
click at [341, 375] on div "MRP CORAME [DATE]" at bounding box center [315, 384] width 196 height 18
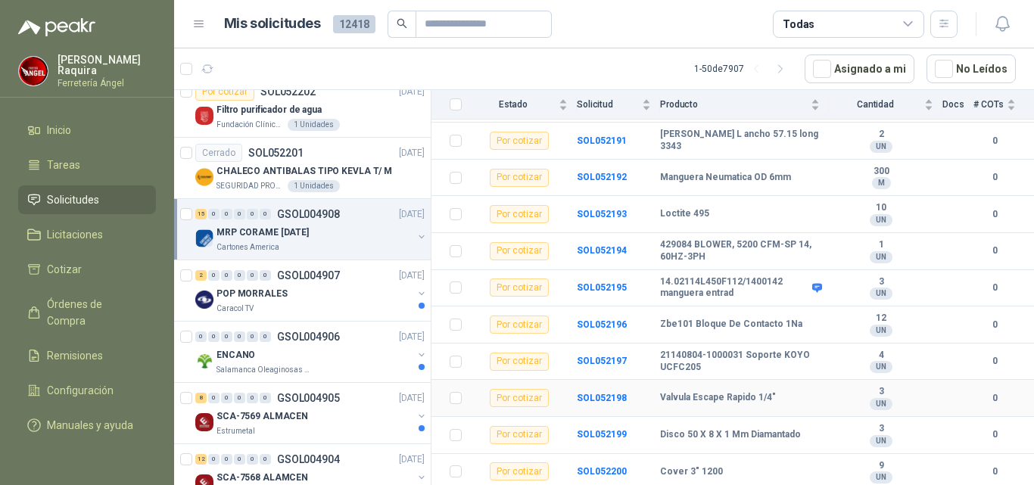
scroll to position [278, 0]
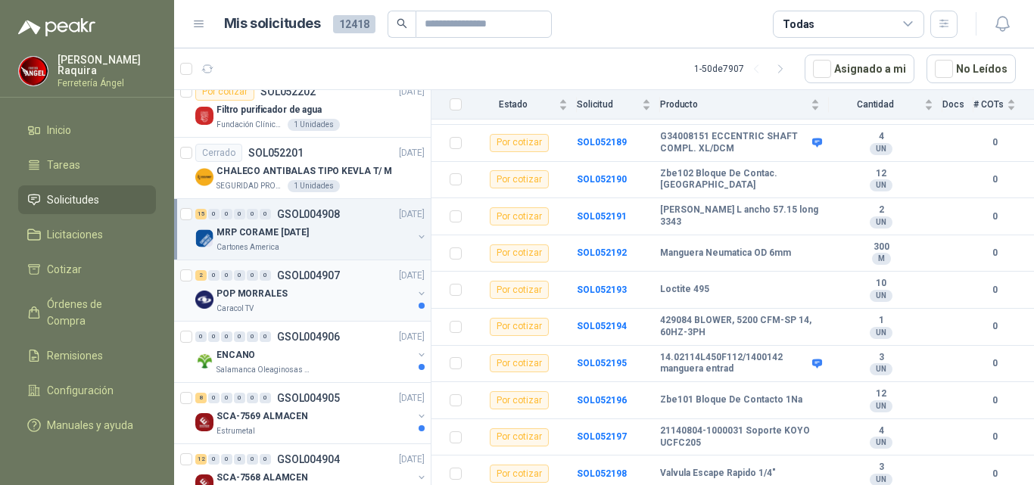
click at [312, 306] on div "Caracol TV" at bounding box center [315, 309] width 196 height 12
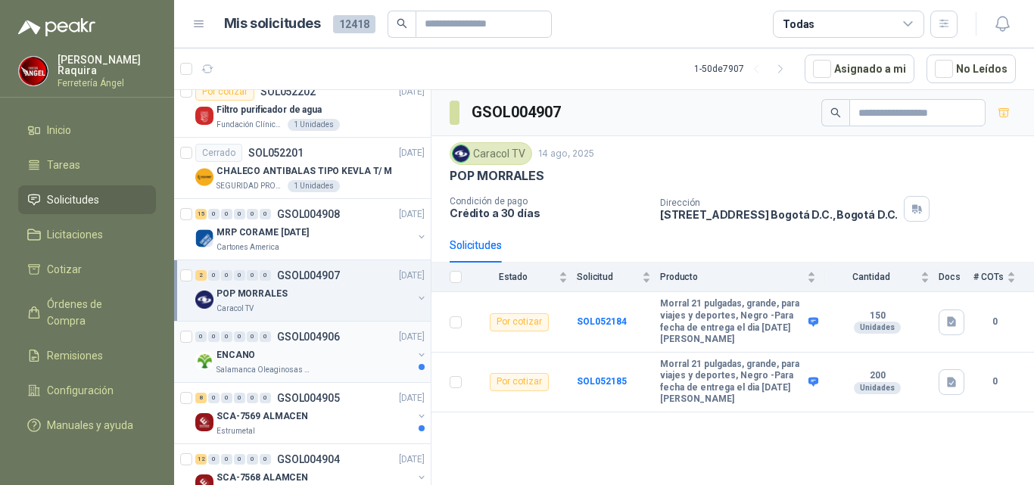
click at [341, 353] on div "ENCANO" at bounding box center [315, 355] width 196 height 18
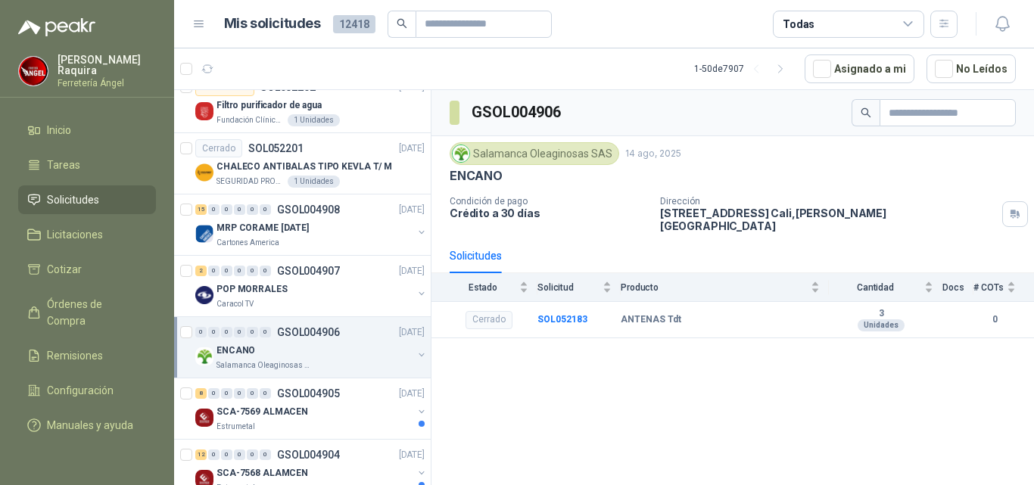
scroll to position [1363, 0]
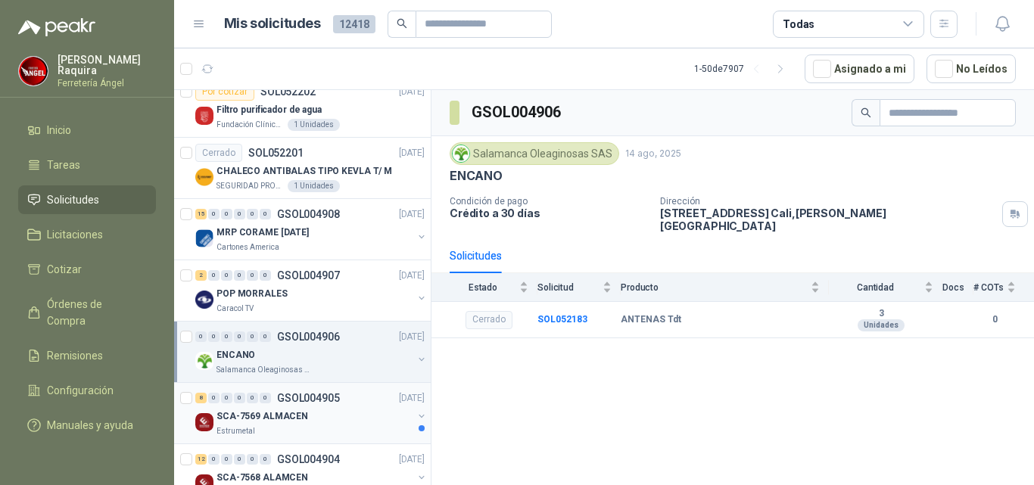
click at [343, 413] on div "SCA-7569 ALMACEN" at bounding box center [315, 416] width 196 height 18
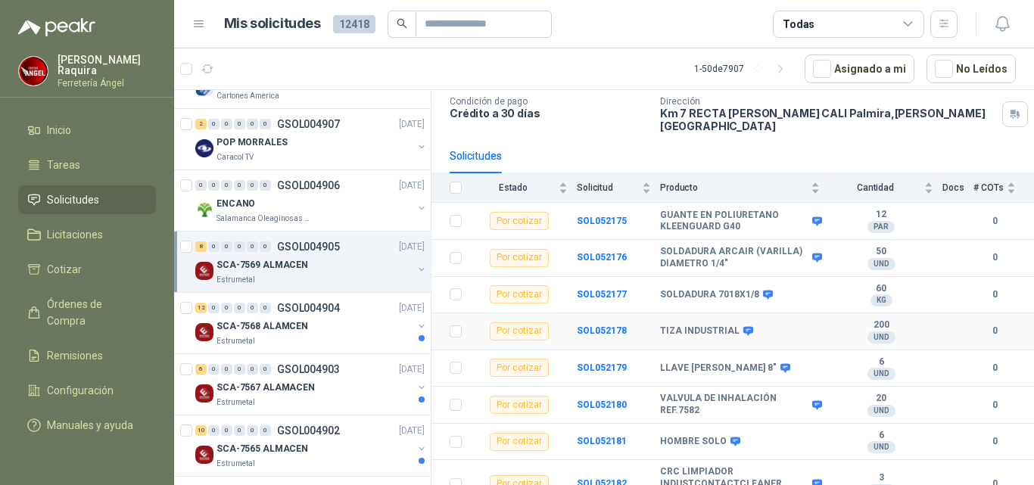
scroll to position [108, 0]
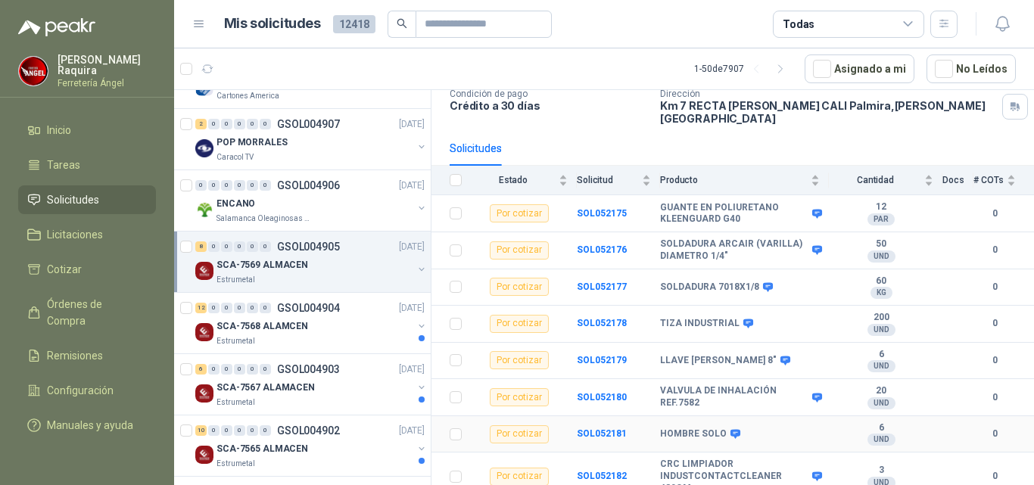
click at [781, 429] on div "HOMBRE SOLO" at bounding box center [740, 435] width 160 height 12
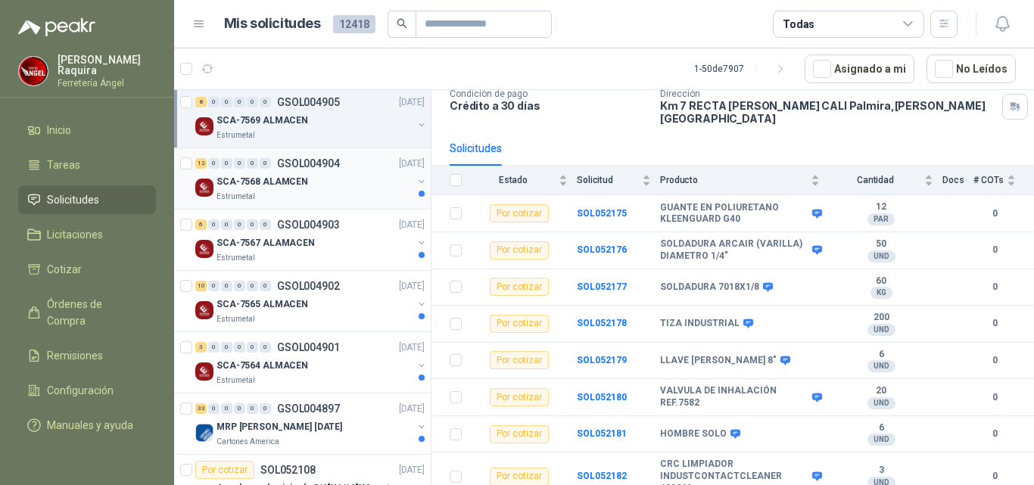
scroll to position [1666, 0]
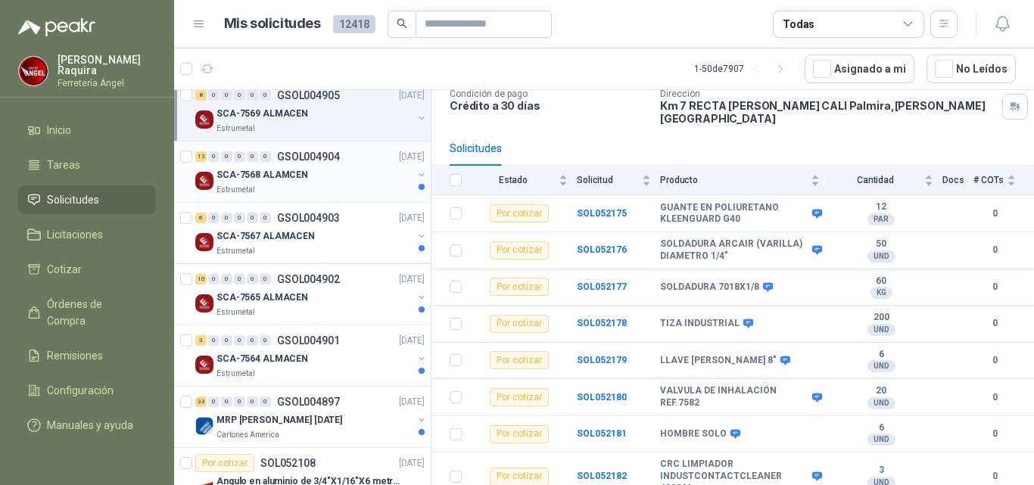
click at [273, 184] on div "Estrumetal" at bounding box center [315, 190] width 196 height 12
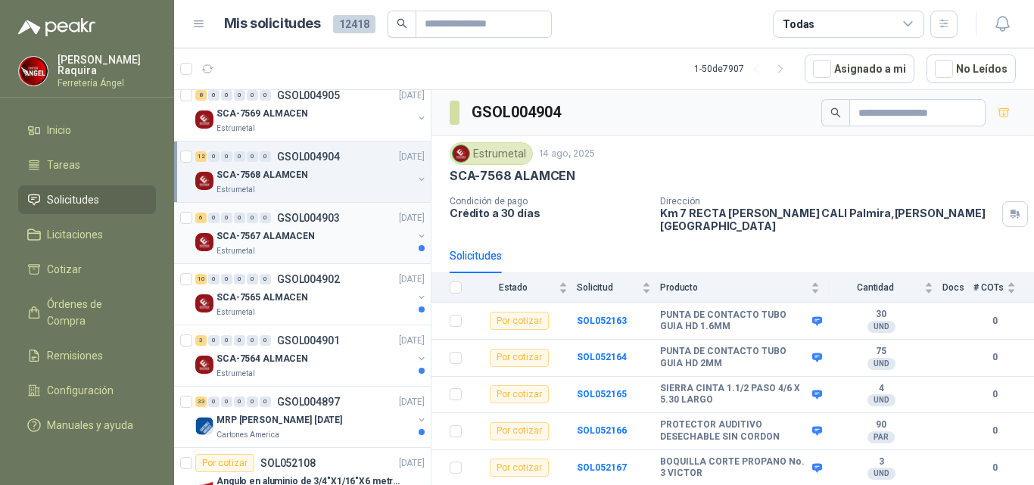
click at [321, 238] on div "SCA-7567 ALAMACEN" at bounding box center [315, 236] width 196 height 18
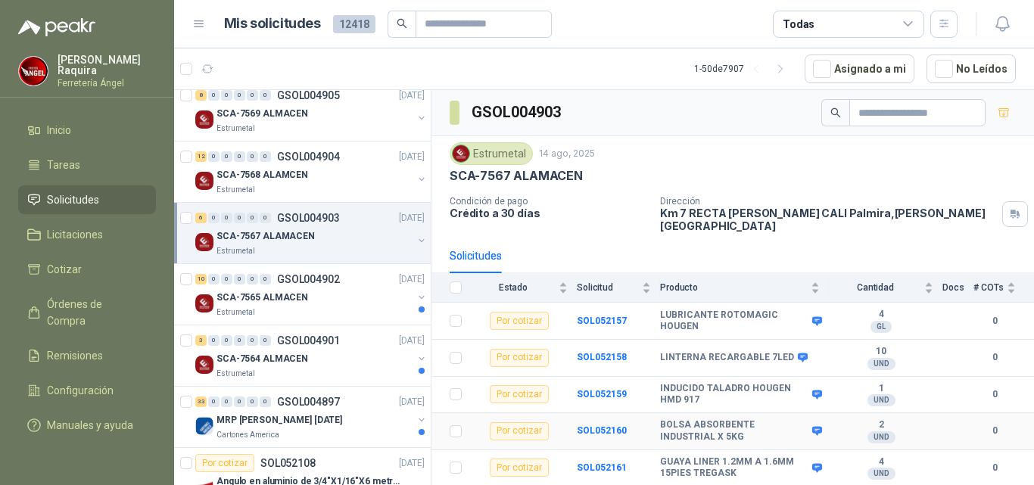
scroll to position [23, 0]
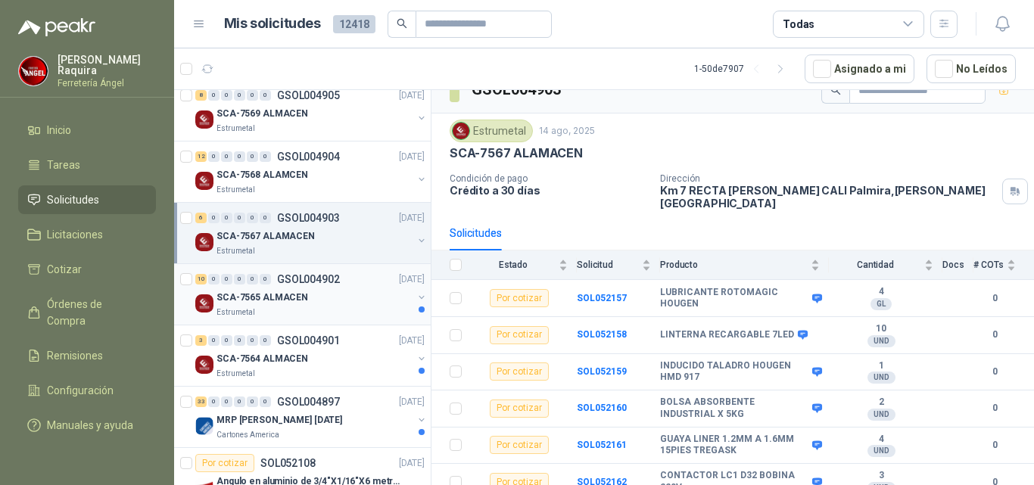
click at [284, 312] on div "Estrumetal" at bounding box center [315, 313] width 196 height 12
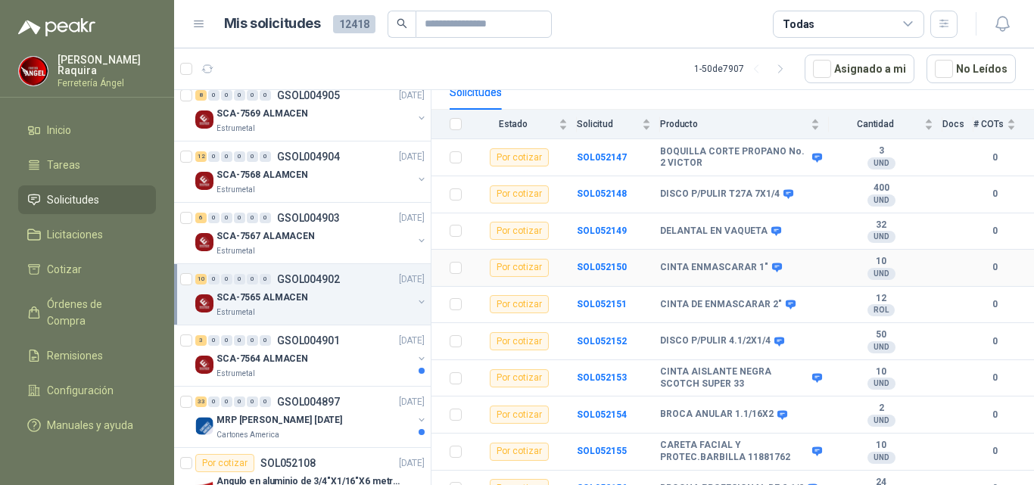
scroll to position [170, 0]
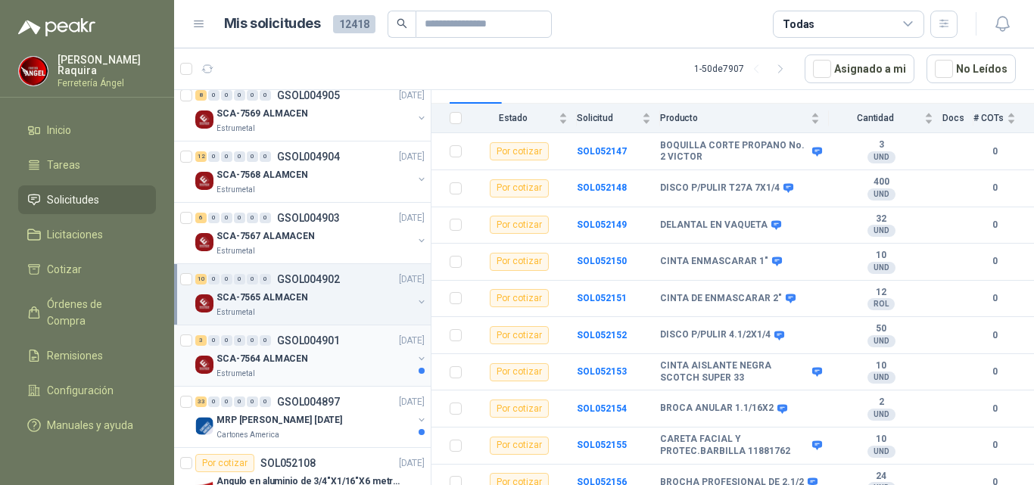
drag, startPoint x: 310, startPoint y: 378, endPoint x: 327, endPoint y: 375, distance: 16.9
click at [312, 378] on div "Estrumetal" at bounding box center [315, 374] width 196 height 12
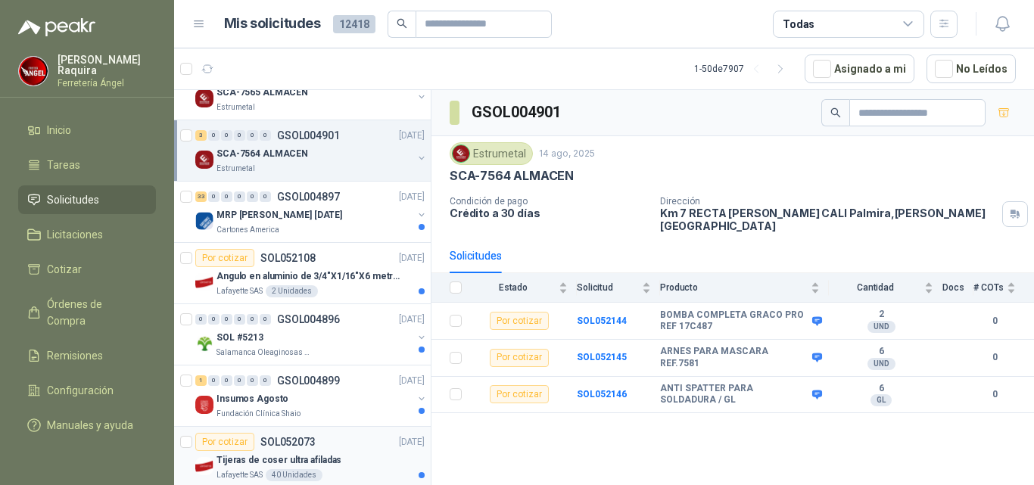
scroll to position [1893, 0]
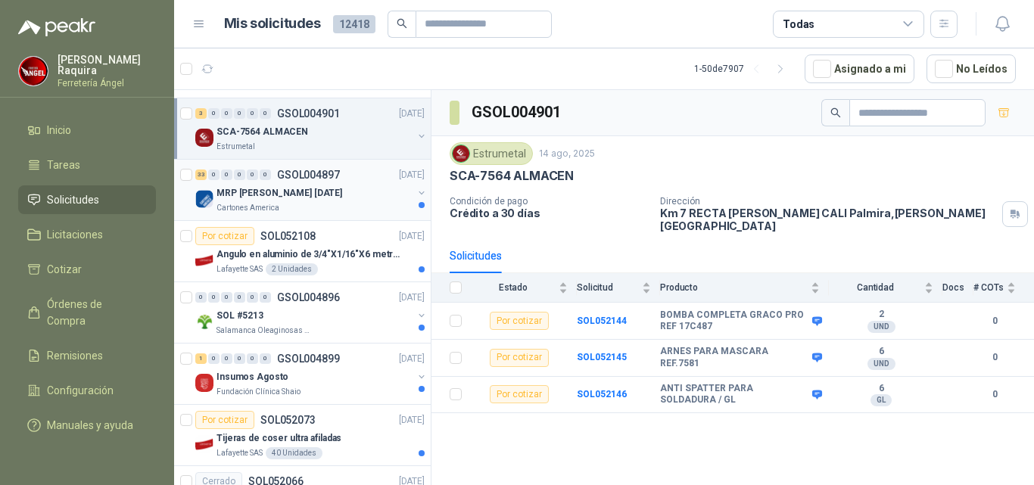
click at [330, 192] on div "MRP [PERSON_NAME] [DATE]" at bounding box center [315, 193] width 196 height 18
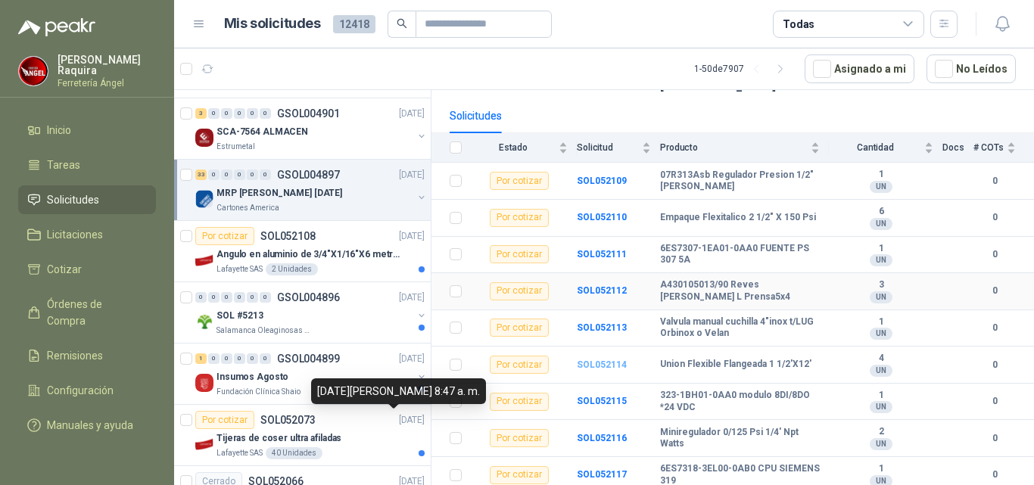
scroll to position [151, 0]
